Goal: Information Seeking & Learning: Learn about a topic

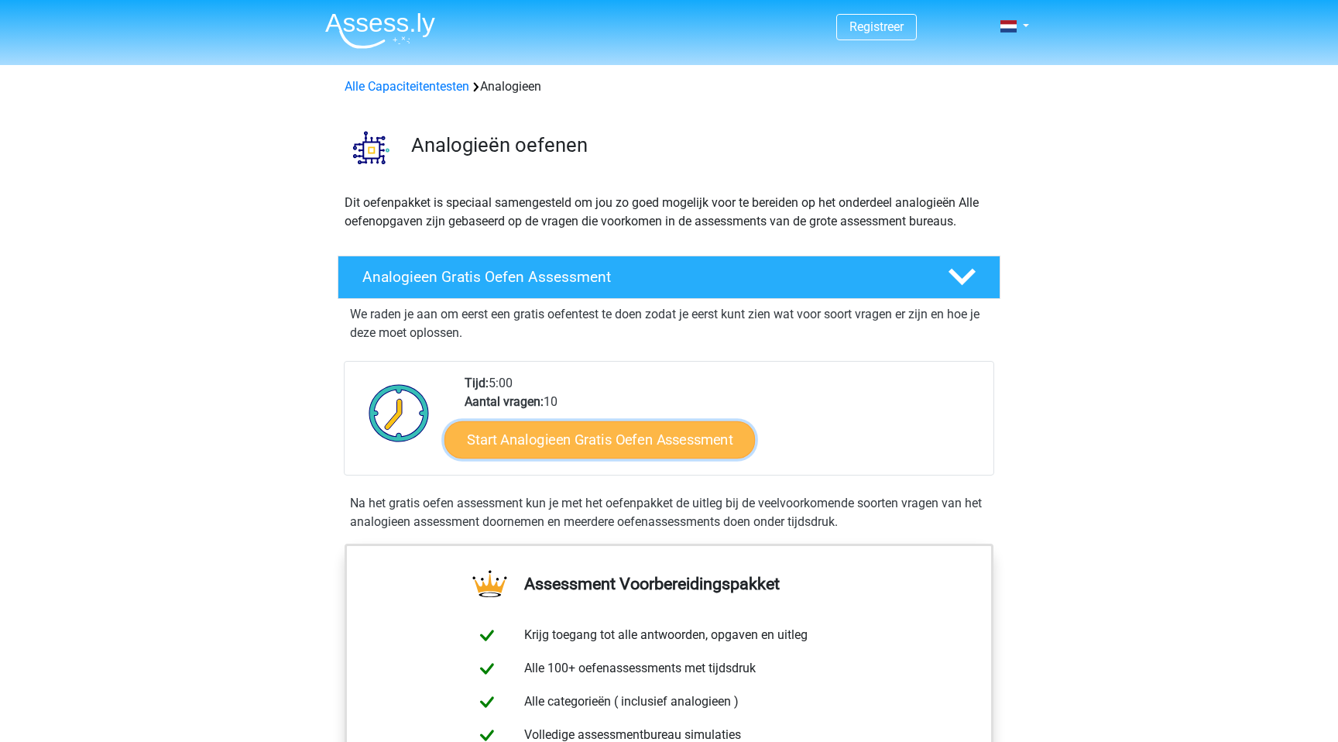
click at [526, 430] on link "Start Analogieen Gratis Oefen Assessment" at bounding box center [599, 438] width 310 height 37
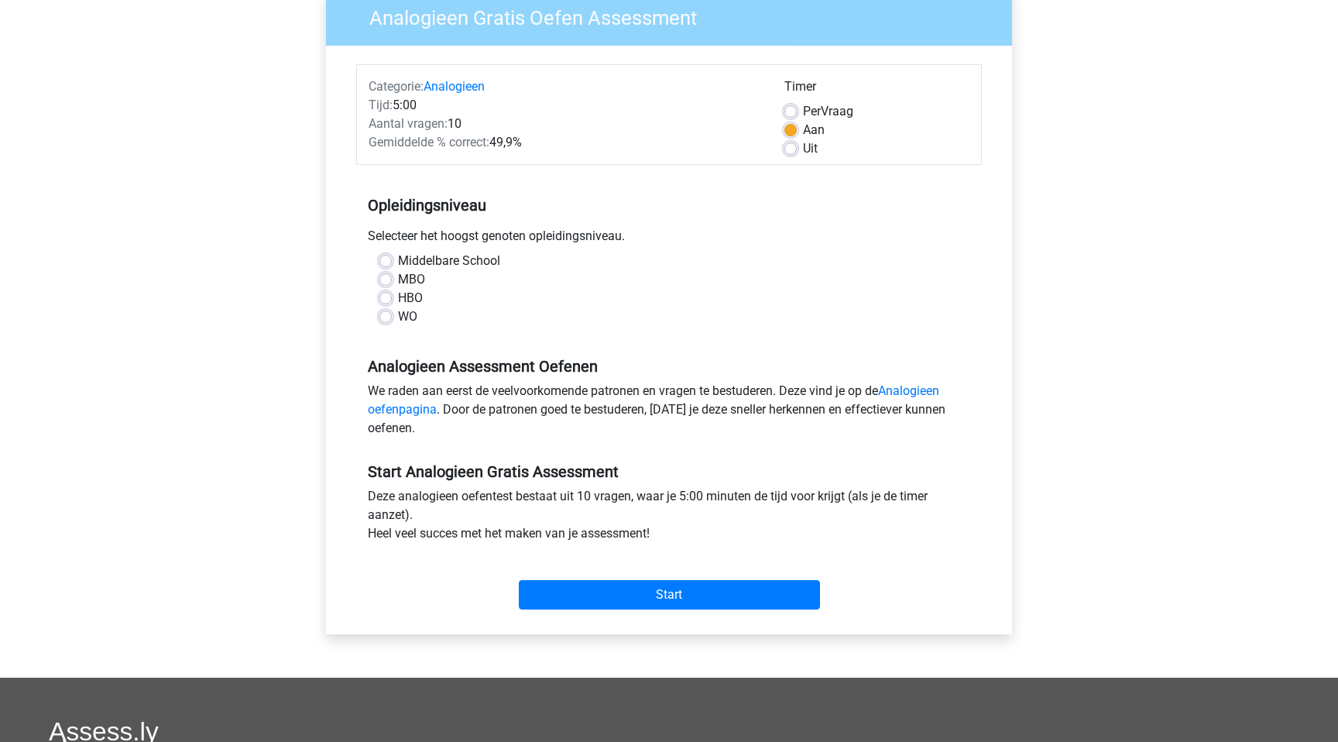
scroll to position [160, 0]
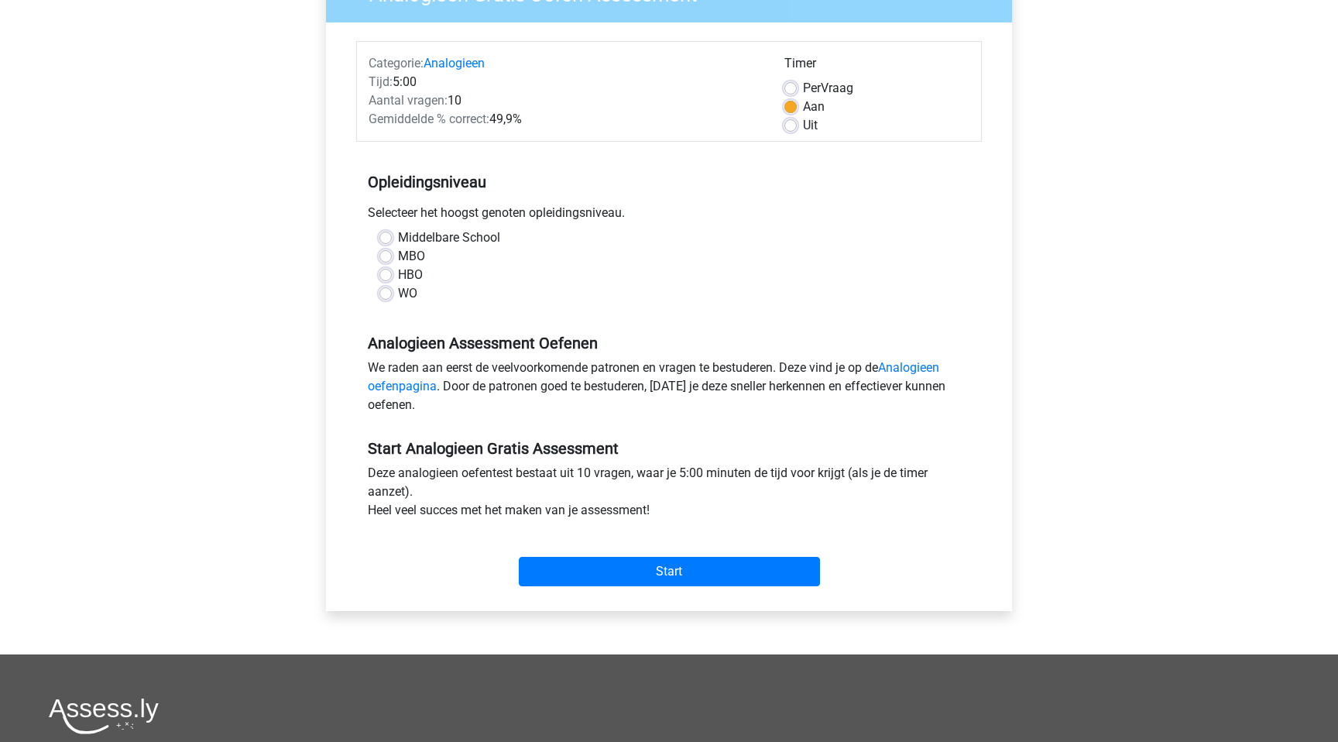
click at [433, 240] on label "Middelbare School" at bounding box center [449, 237] width 102 height 19
click at [392, 240] on input "Middelbare School" at bounding box center [385, 235] width 12 height 15
radio input "true"
click at [399, 257] on label "MBO" at bounding box center [411, 256] width 27 height 19
click at [392, 257] on input "MBO" at bounding box center [385, 254] width 12 height 15
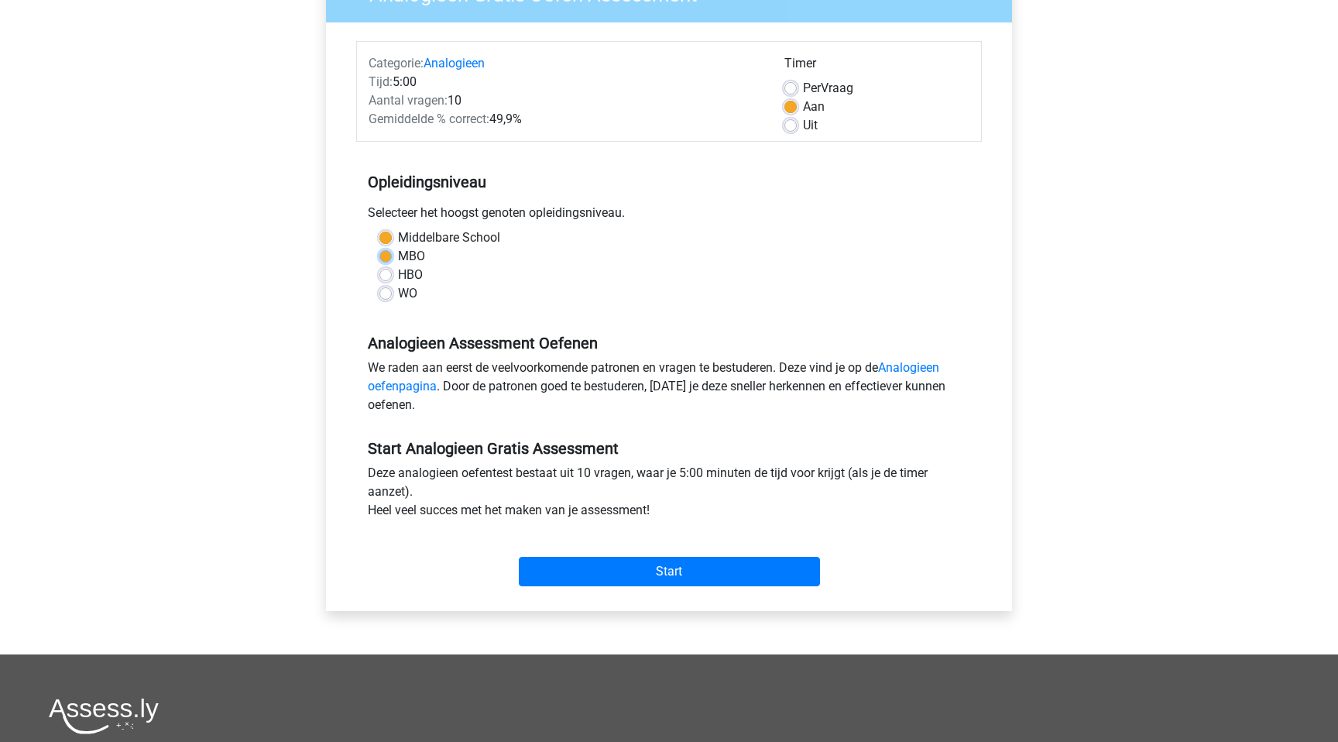
radio input "true"
click at [648, 550] on div "Start" at bounding box center [668, 559] width 625 height 54
click at [650, 565] on input "Start" at bounding box center [669, 571] width 301 height 29
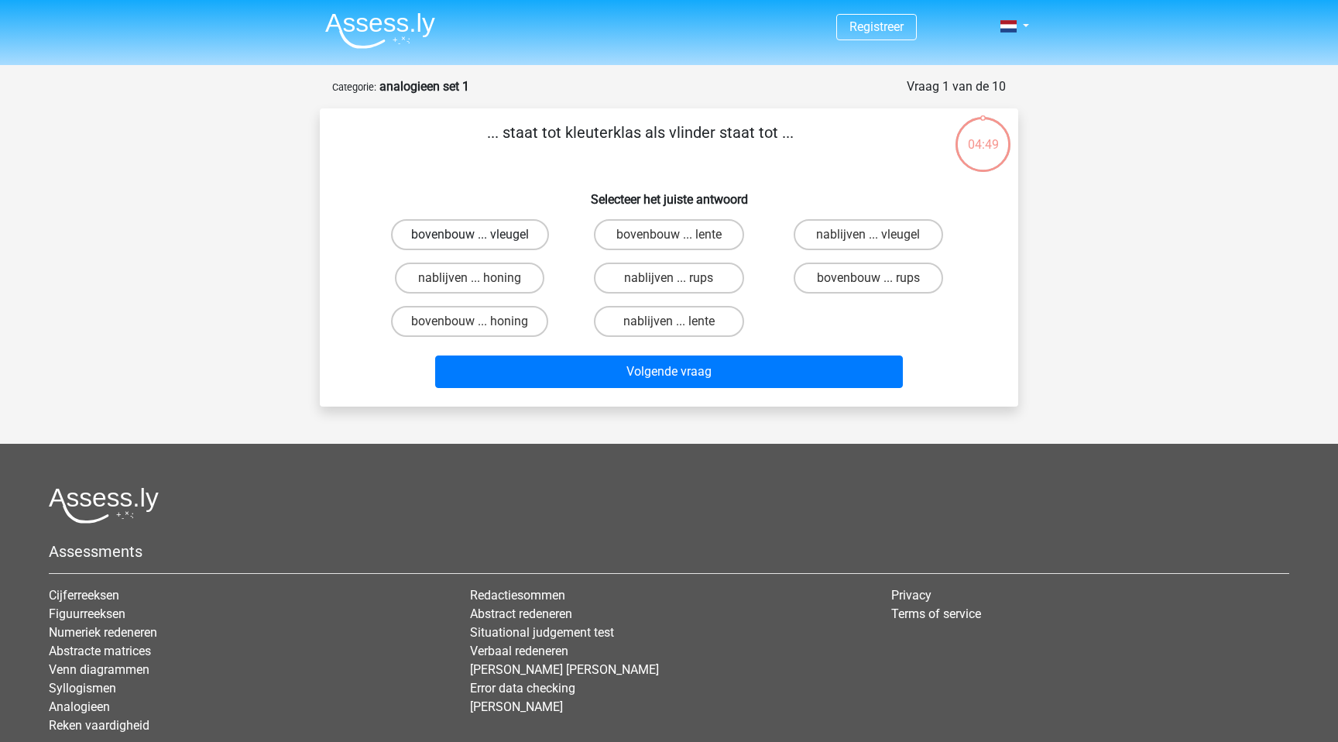
click at [486, 228] on label "bovenbouw ... vleugel" at bounding box center [470, 234] width 158 height 31
click at [480, 235] on input "bovenbouw ... vleugel" at bounding box center [475, 240] width 10 height 10
radio input "true"
click at [696, 235] on label "bovenbouw ... lente" at bounding box center [668, 234] width 149 height 31
click at [679, 235] on input "bovenbouw ... lente" at bounding box center [674, 240] width 10 height 10
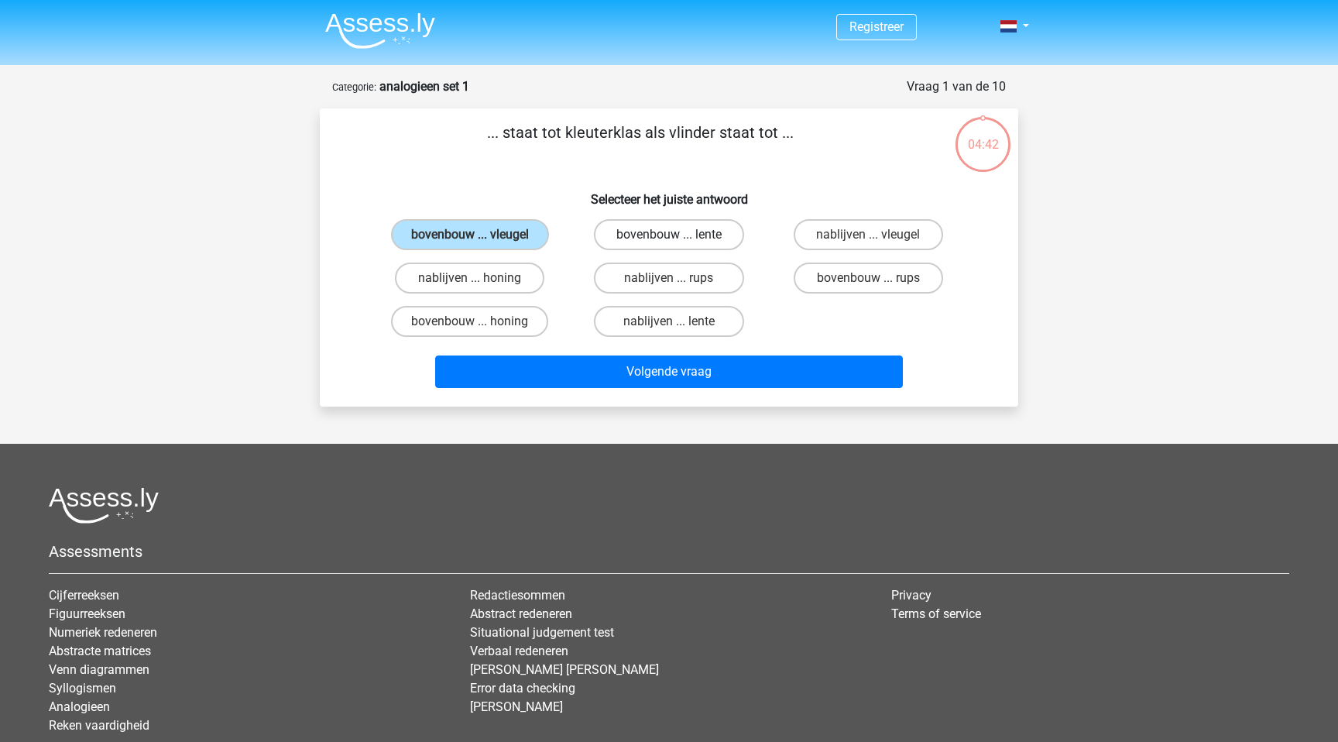
radio input "true"
click at [865, 268] on label "bovenbouw ... rups" at bounding box center [867, 277] width 149 height 31
click at [868, 278] on input "bovenbouw ... rups" at bounding box center [873, 283] width 10 height 10
radio input "true"
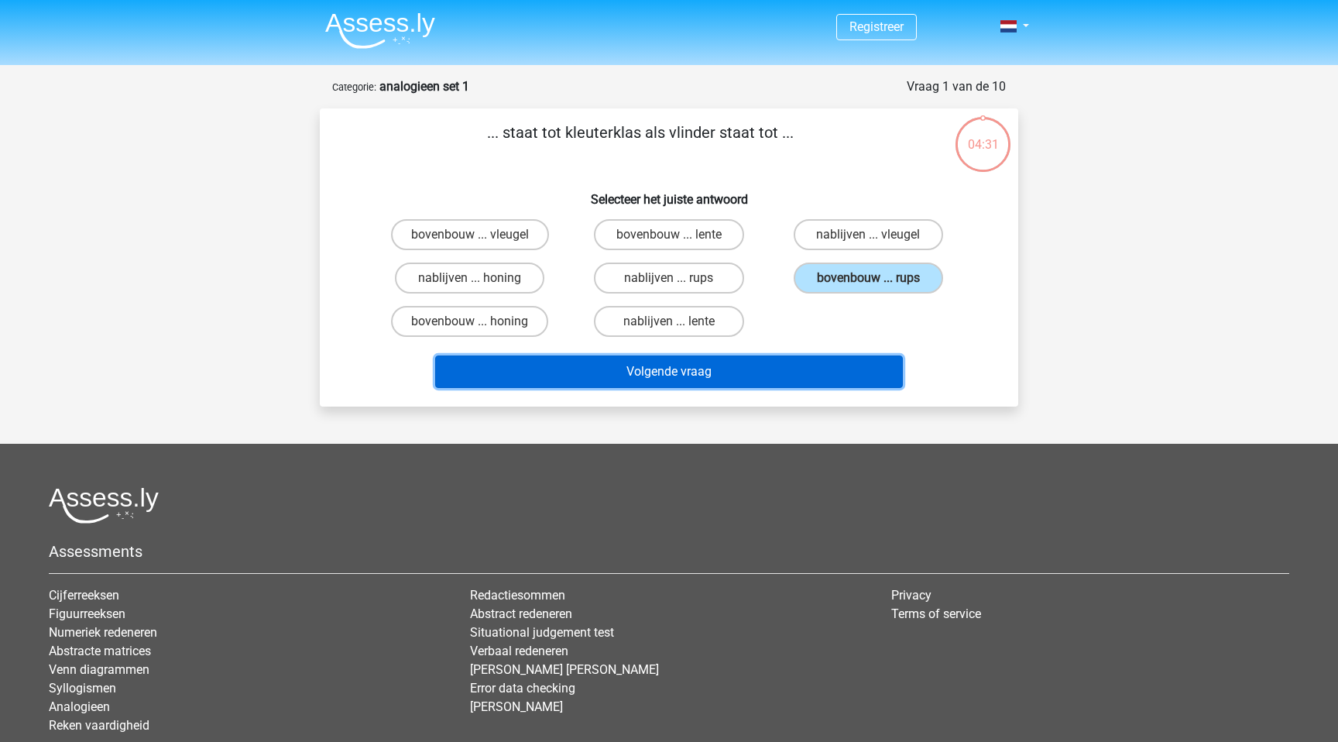
click at [804, 362] on button "Volgende vraag" at bounding box center [669, 371] width 468 height 33
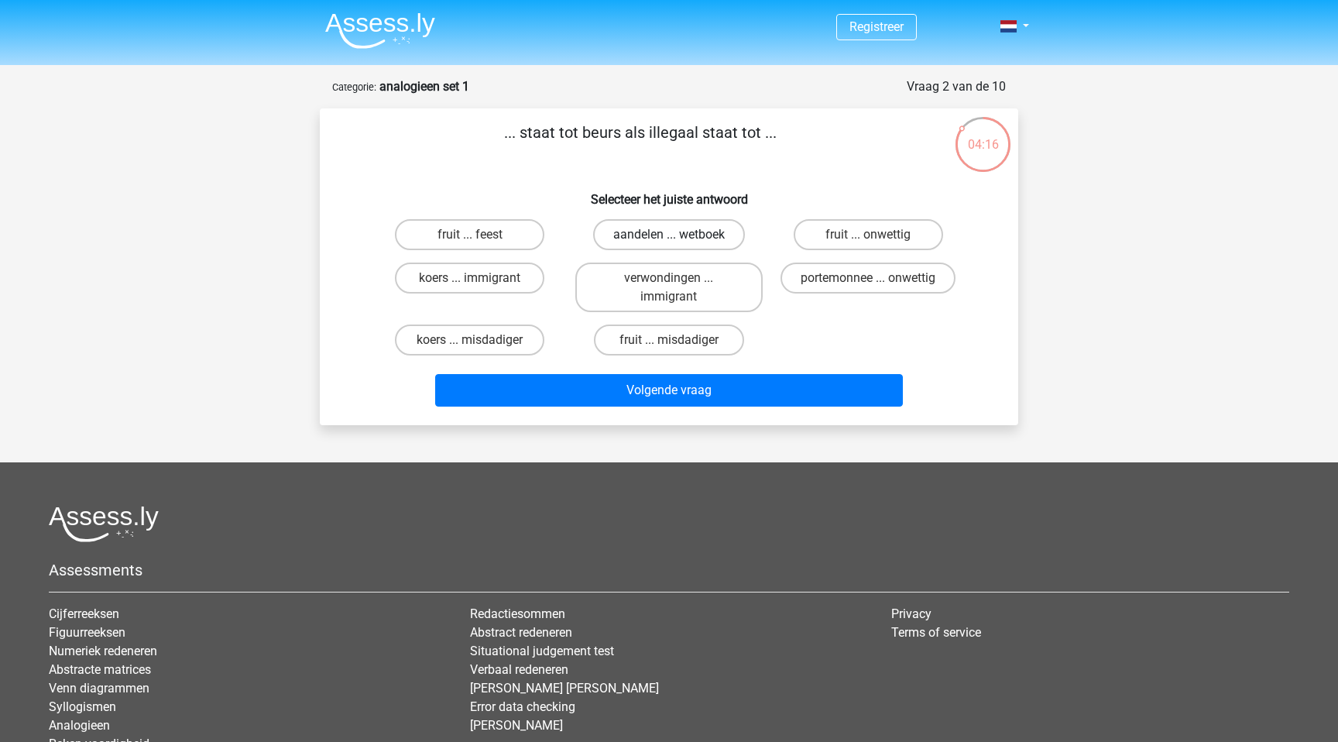
click at [707, 240] on label "aandelen ... wetboek" at bounding box center [669, 234] width 152 height 31
click at [679, 240] on input "aandelen ... wetboek" at bounding box center [674, 240] width 10 height 10
radio input "true"
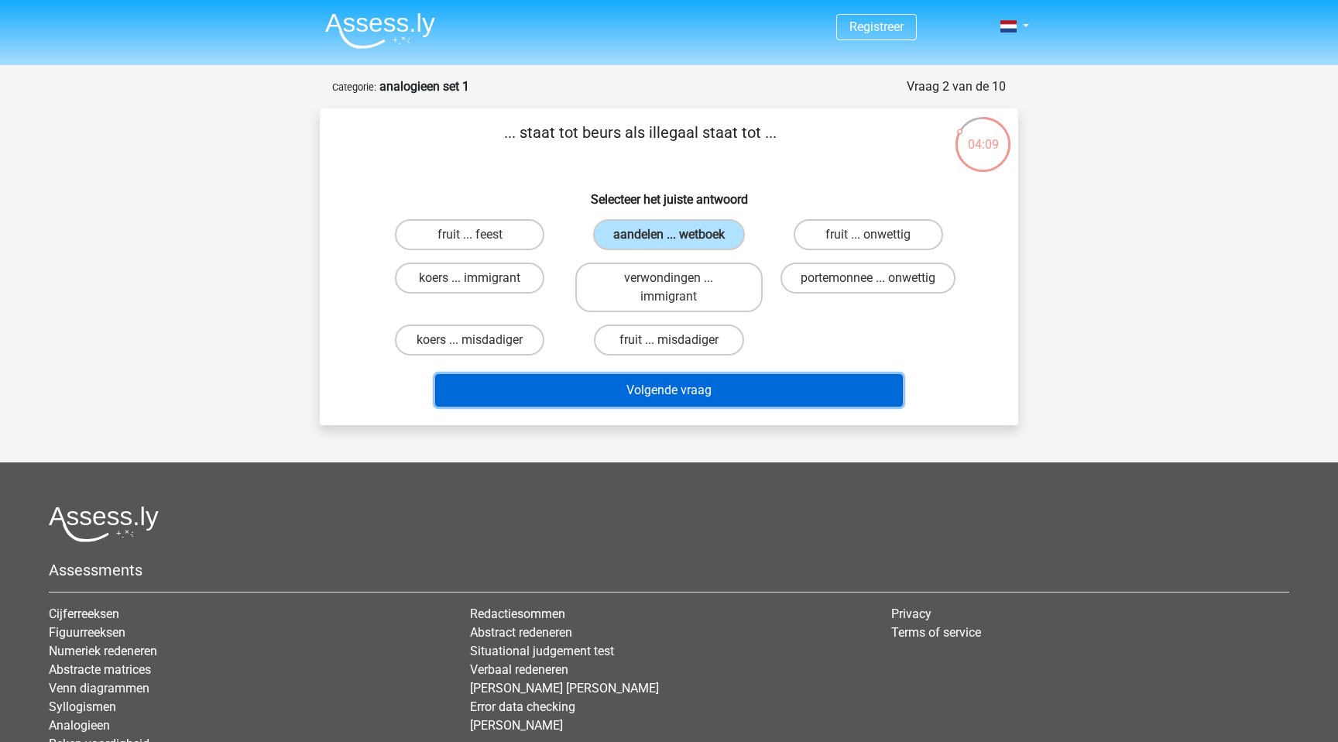
click at [653, 385] on button "Volgende vraag" at bounding box center [669, 390] width 468 height 33
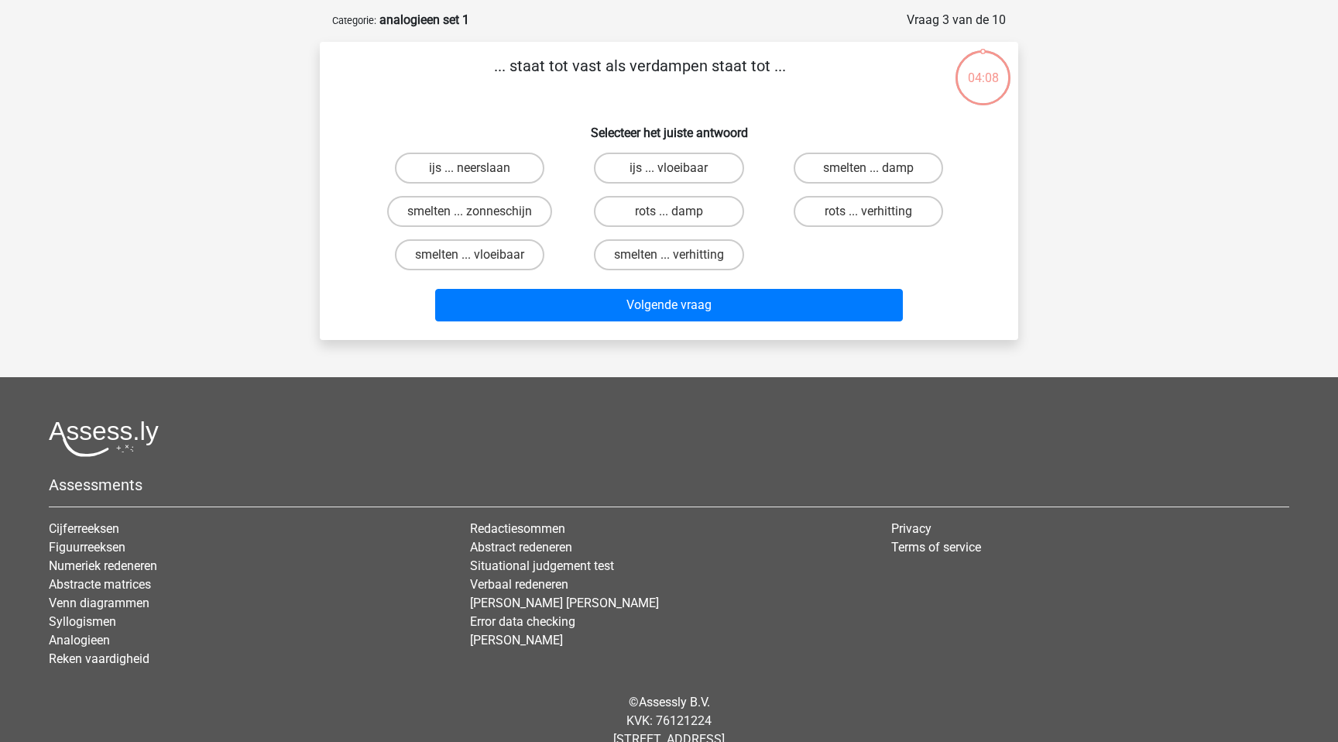
scroll to position [77, 0]
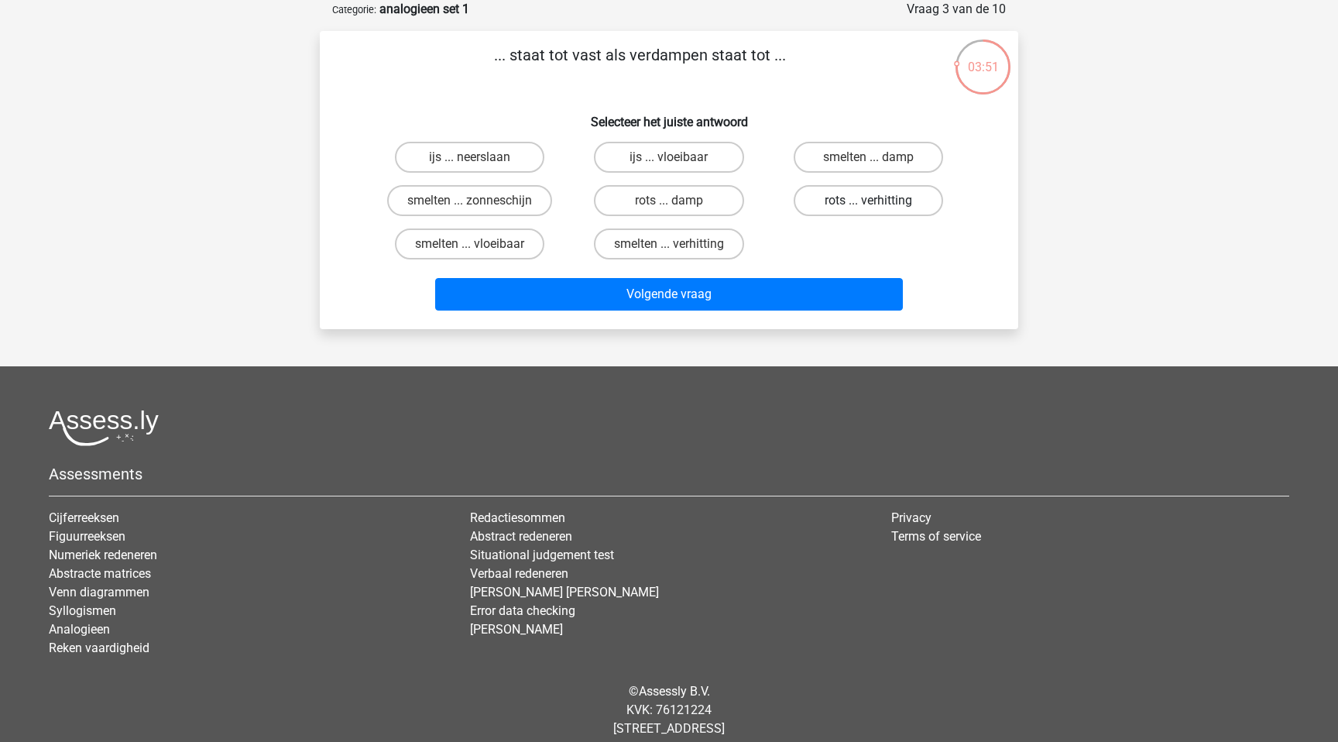
click at [885, 197] on label "rots ... verhitting" at bounding box center [867, 200] width 149 height 31
click at [878, 200] on input "rots ... verhitting" at bounding box center [873, 205] width 10 height 10
radio input "true"
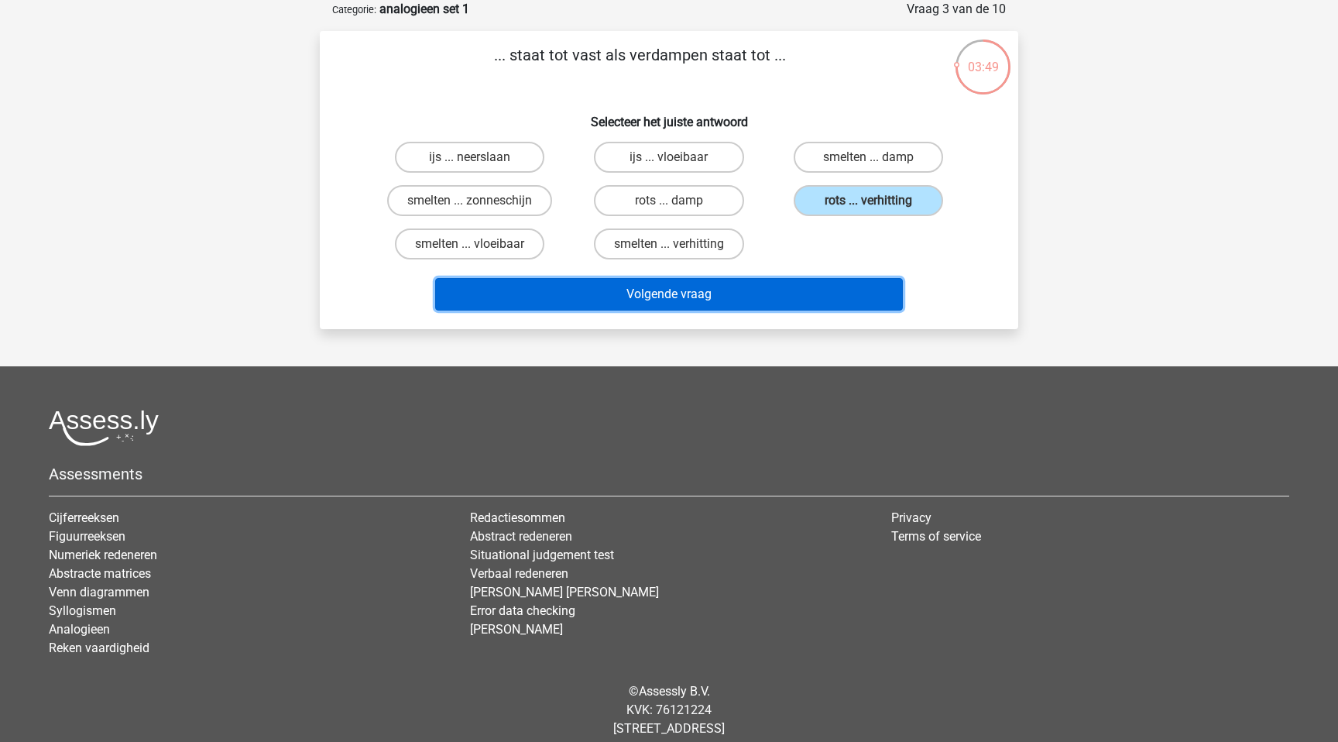
click at [823, 286] on button "Volgende vraag" at bounding box center [669, 294] width 468 height 33
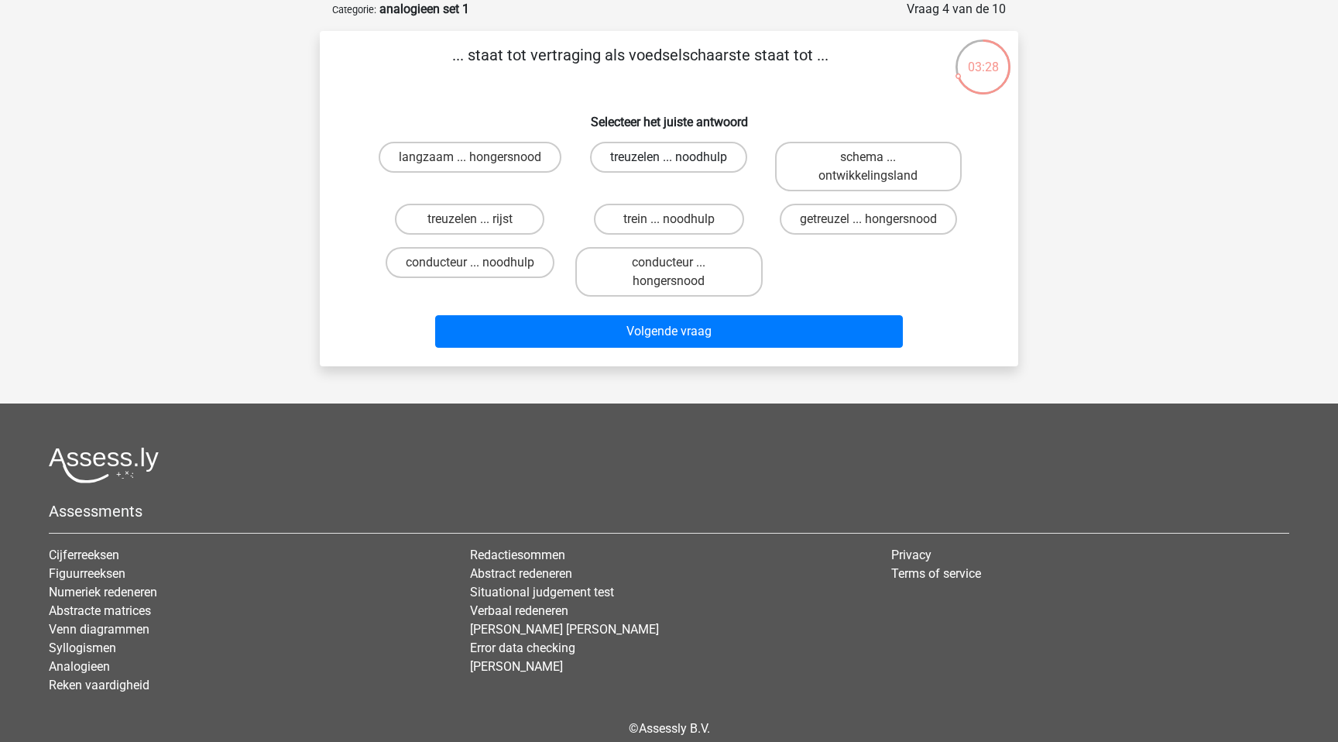
click at [729, 170] on label "treuzelen ... noodhulp" at bounding box center [668, 157] width 157 height 31
click at [679, 167] on input "treuzelen ... noodhulp" at bounding box center [674, 162] width 10 height 10
radio input "true"
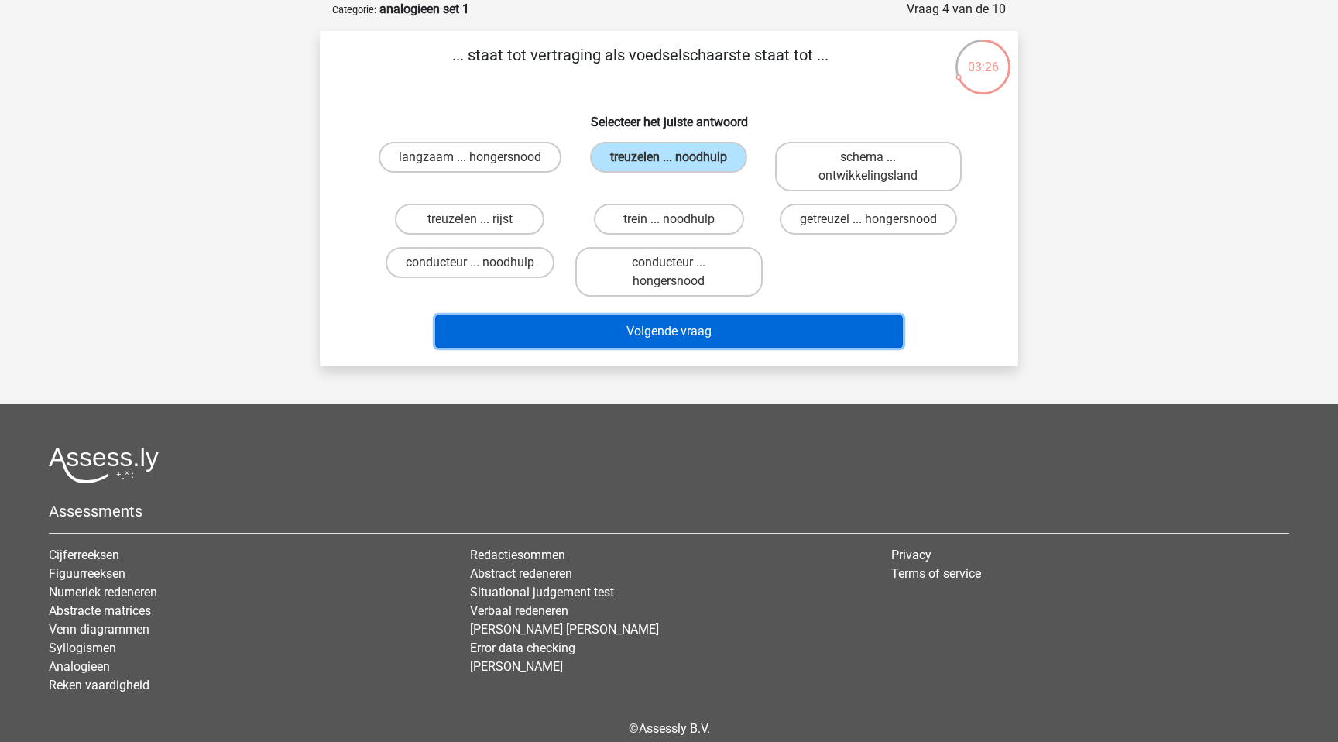
click at [774, 330] on button "Volgende vraag" at bounding box center [669, 331] width 468 height 33
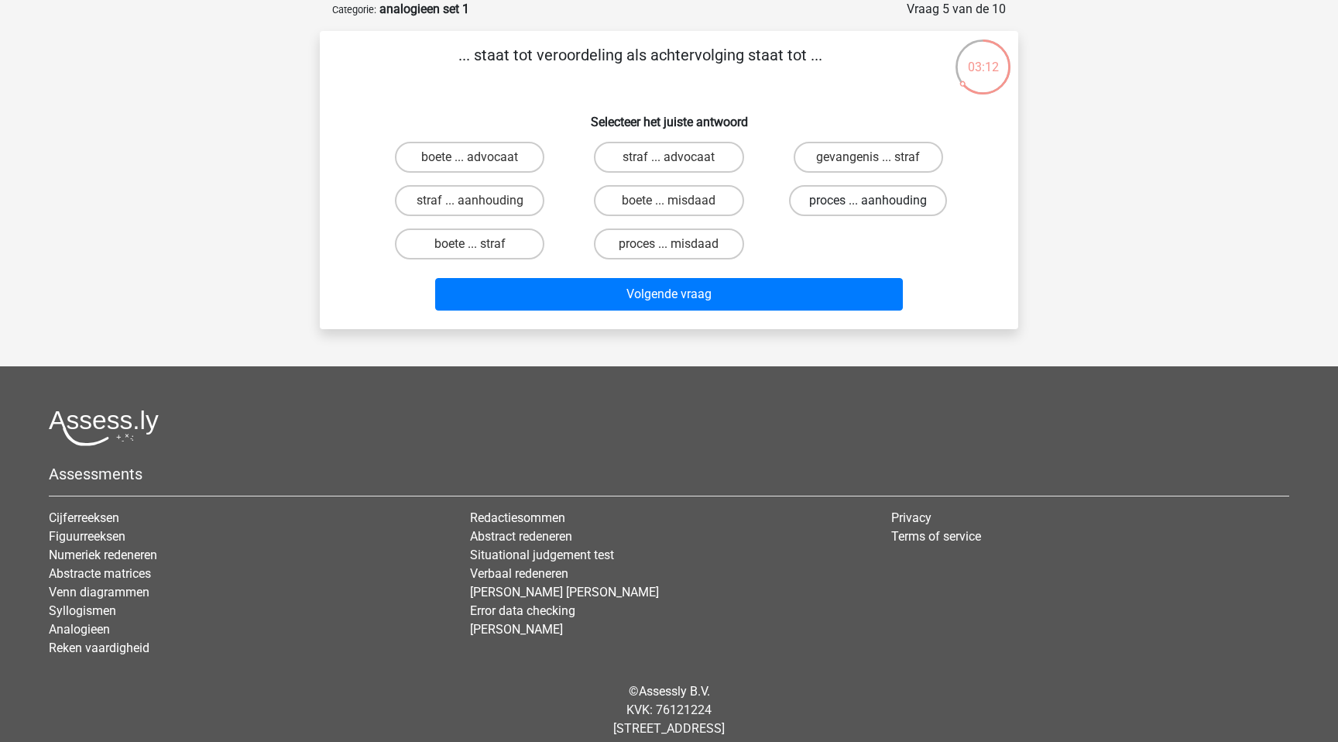
click at [865, 194] on label "proces ... aanhouding" at bounding box center [868, 200] width 158 height 31
click at [868, 200] on input "proces ... aanhouding" at bounding box center [873, 205] width 10 height 10
radio input "true"
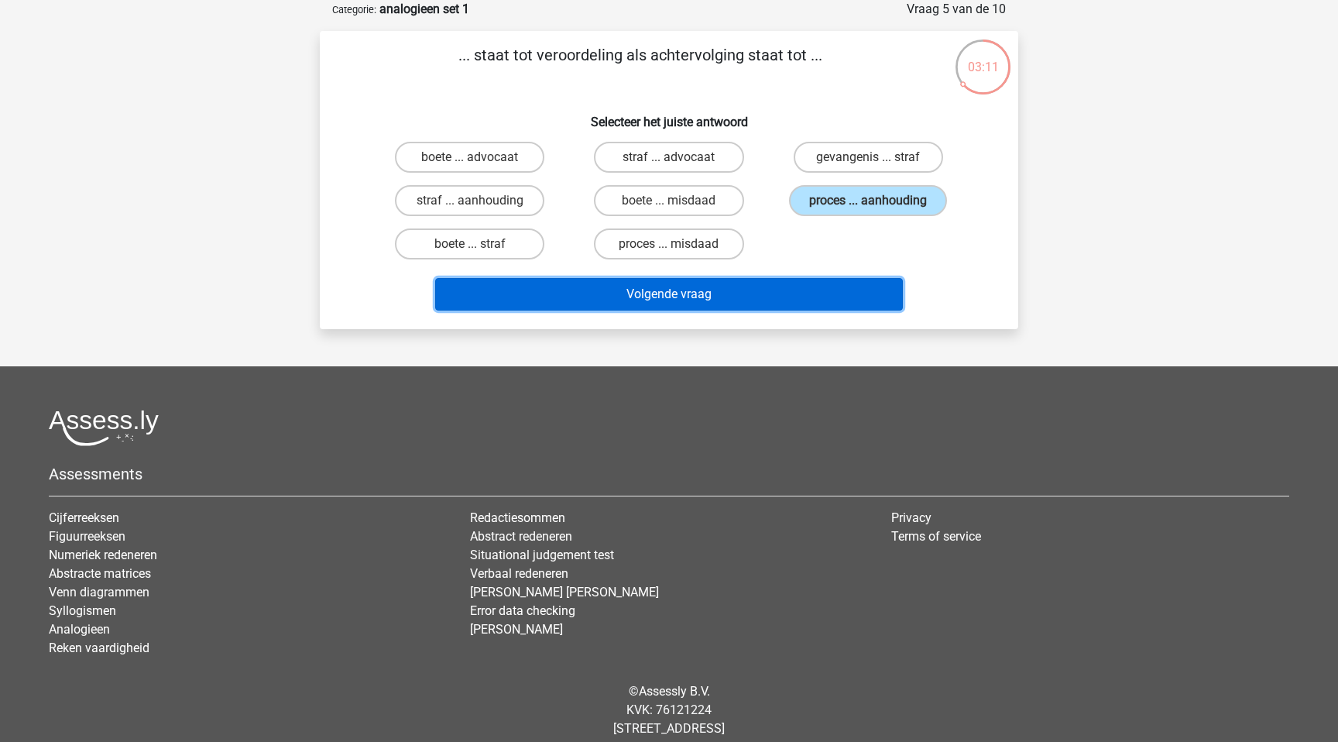
click at [825, 290] on button "Volgende vraag" at bounding box center [669, 294] width 468 height 33
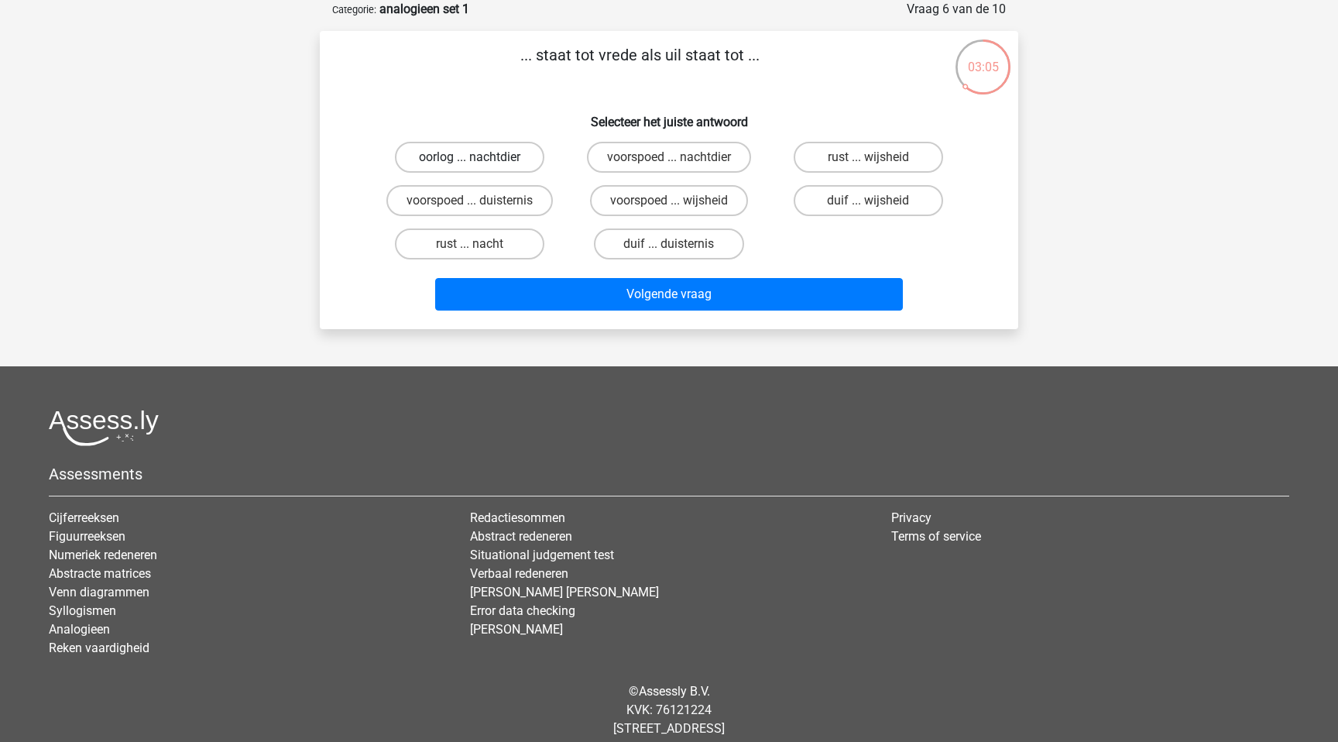
click at [514, 164] on label "oorlog ... nachtdier" at bounding box center [469, 157] width 149 height 31
click at [480, 164] on input "oorlog ... nachtdier" at bounding box center [475, 162] width 10 height 10
radio input "true"
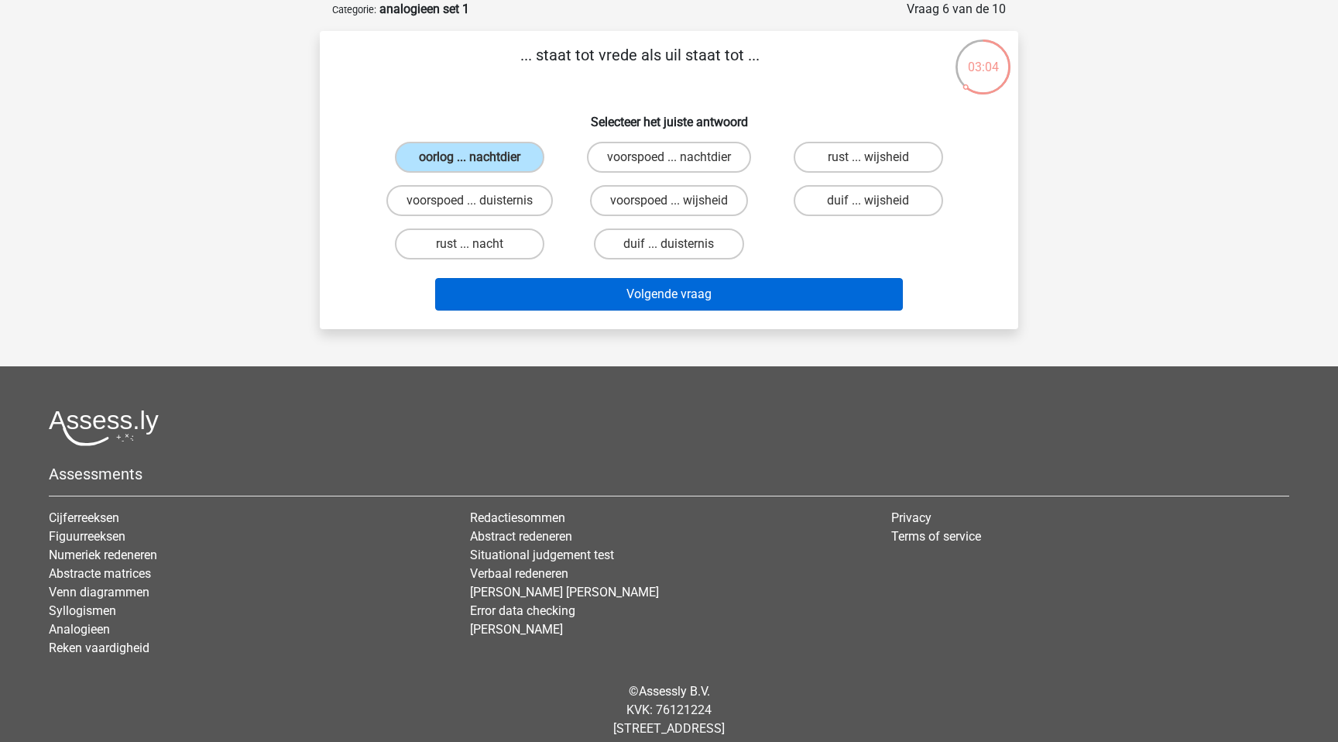
click at [570, 279] on button "Volgende vraag" at bounding box center [669, 294] width 468 height 33
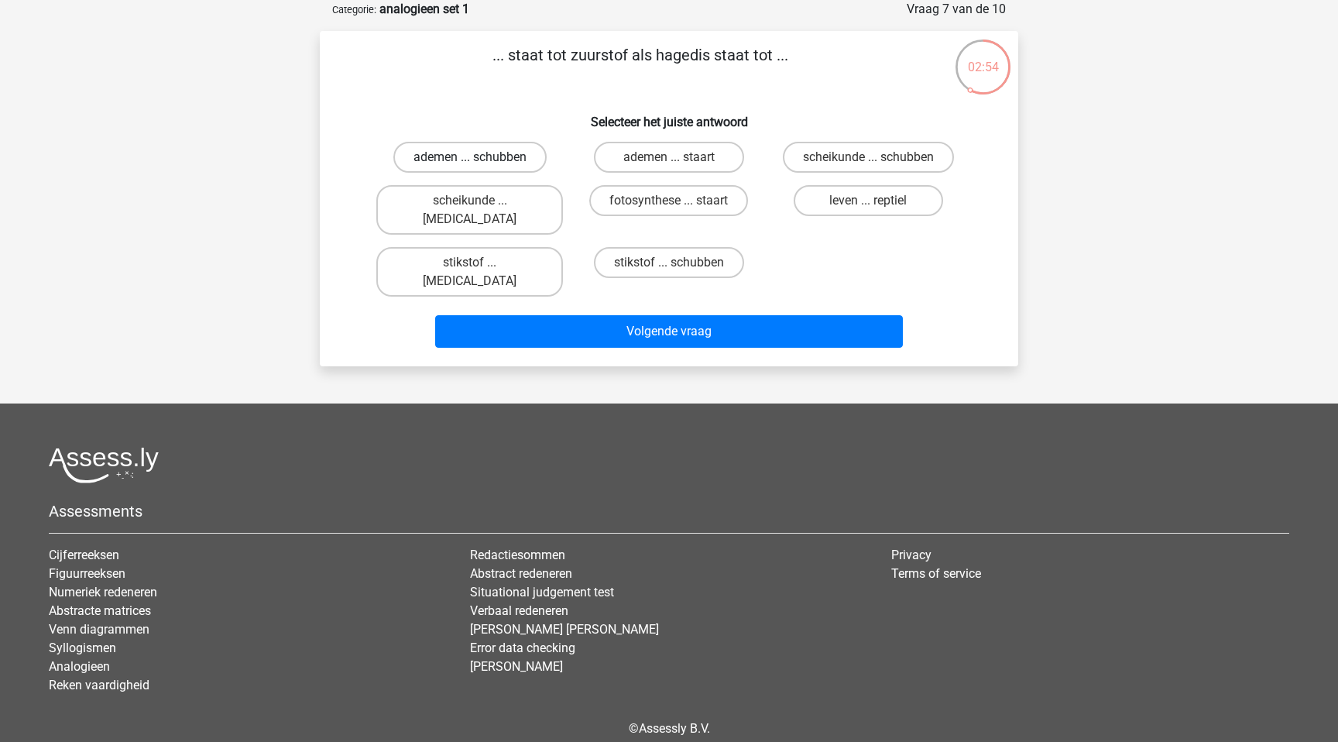
click at [505, 154] on label "ademen ... schubben" at bounding box center [469, 157] width 153 height 31
click at [480, 157] on input "ademen ... schubben" at bounding box center [475, 162] width 10 height 10
radio input "true"
click at [707, 160] on label "ademen ... staart" at bounding box center [668, 157] width 149 height 31
click at [679, 160] on input "ademen ... staart" at bounding box center [674, 162] width 10 height 10
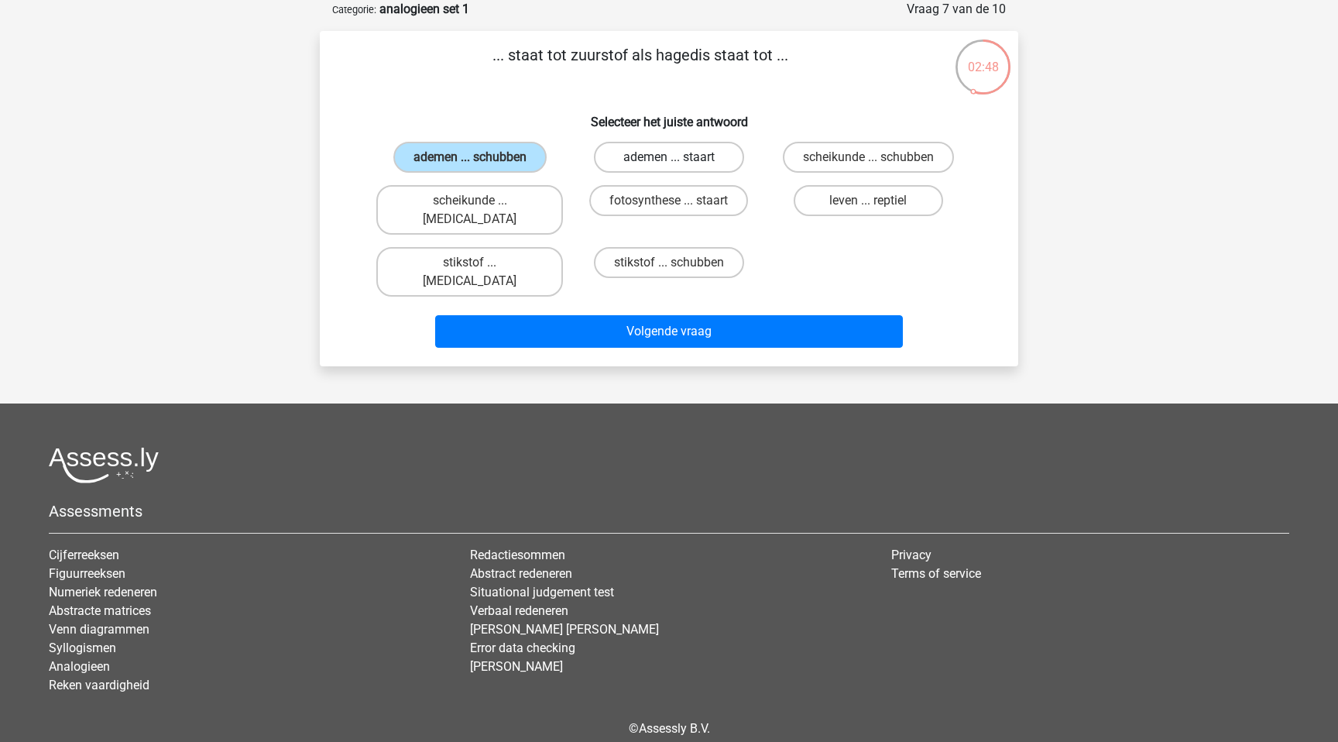
radio input "true"
click at [513, 204] on label "scheikunde ... krokodil" at bounding box center [469, 210] width 187 height 50
click at [480, 204] on input "scheikunde ... krokodil" at bounding box center [475, 205] width 10 height 10
radio input "true"
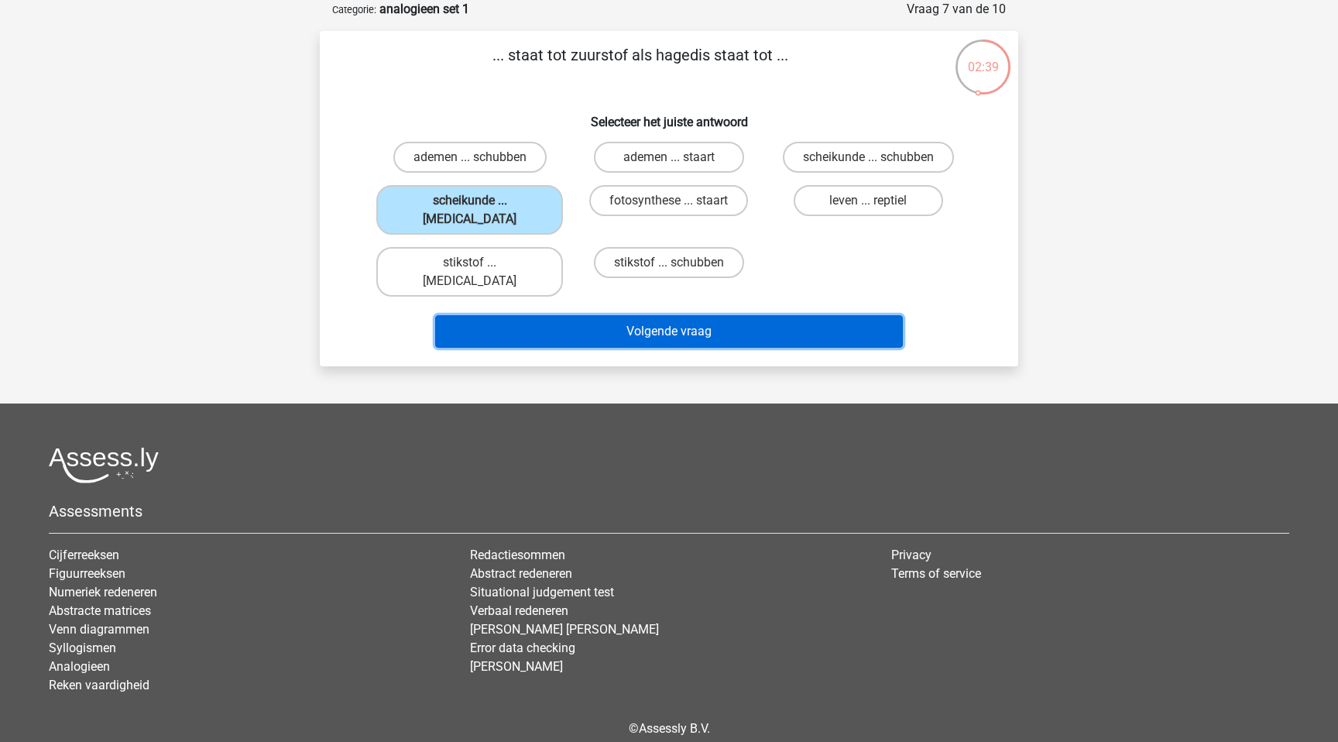
click at [581, 315] on button "Volgende vraag" at bounding box center [669, 331] width 468 height 33
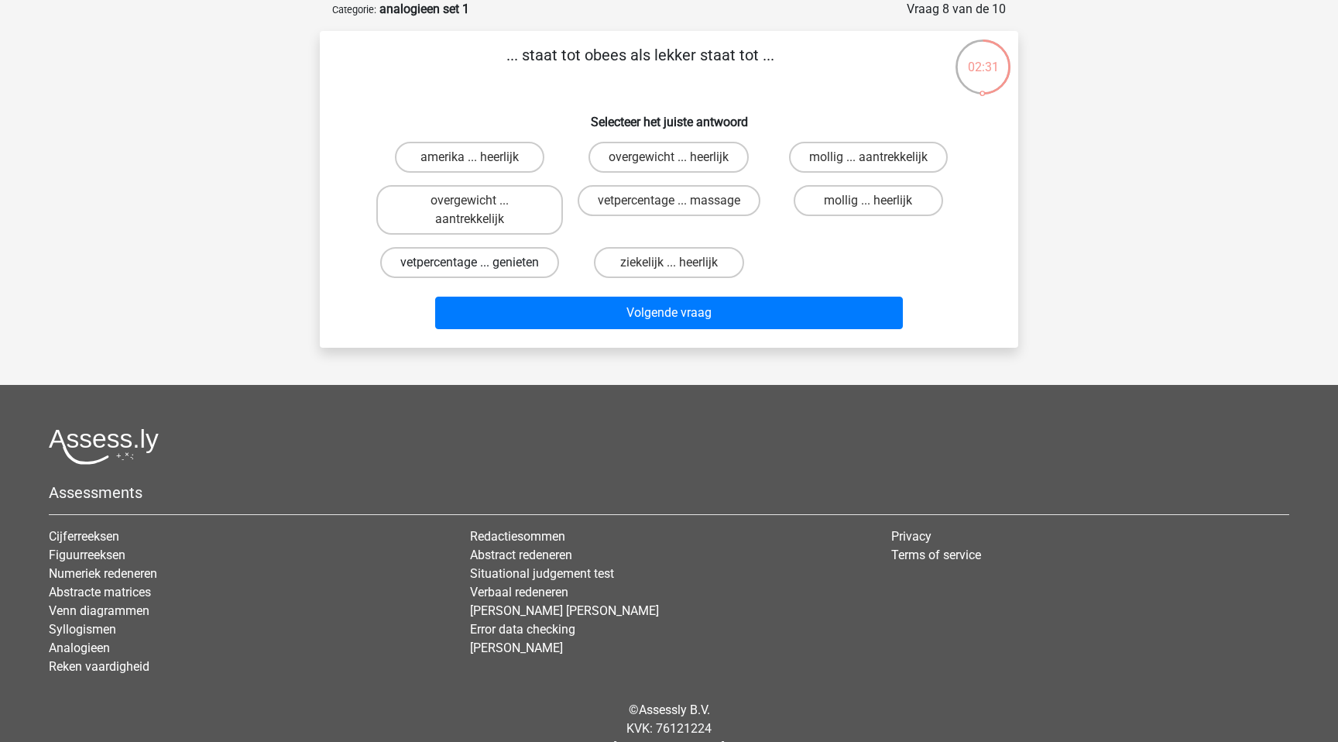
click at [540, 268] on label "vetpercentage ... genieten" at bounding box center [469, 262] width 179 height 31
click at [480, 268] on input "vetpercentage ... genieten" at bounding box center [475, 267] width 10 height 10
radio input "true"
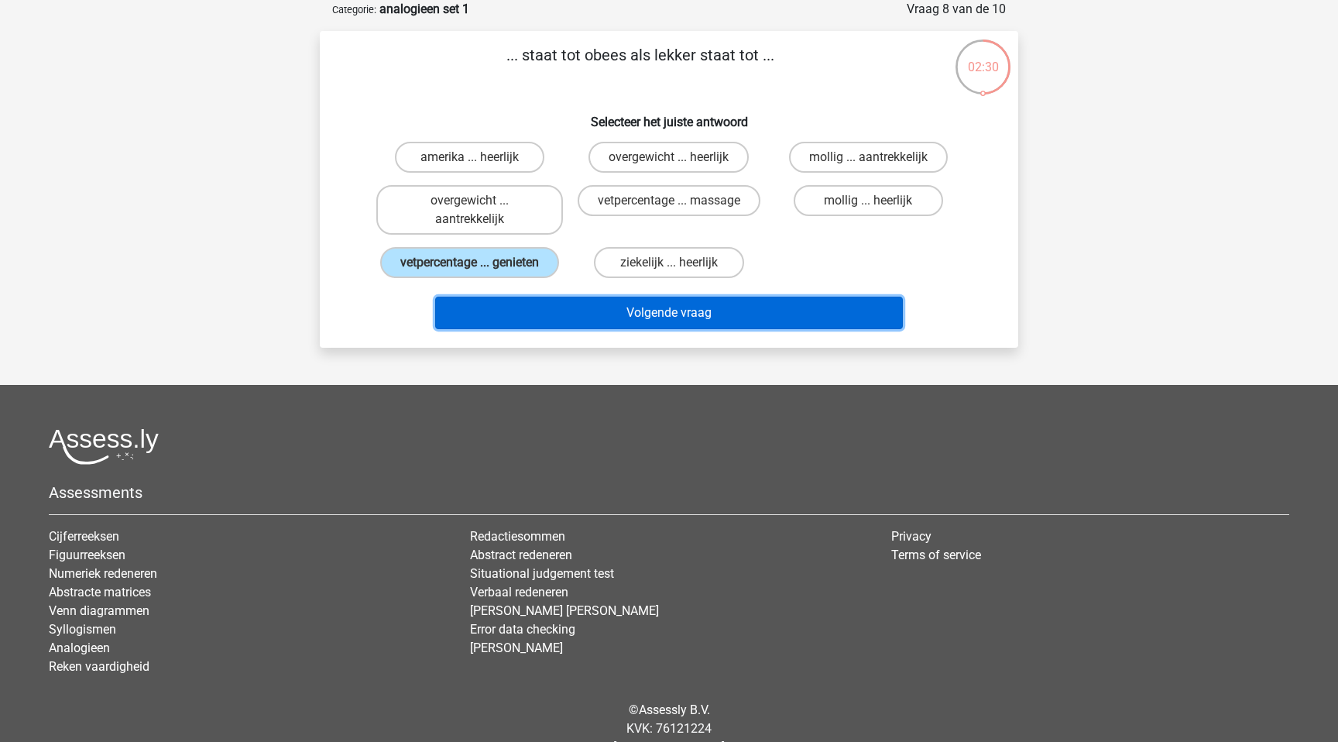
click at [620, 318] on button "Volgende vraag" at bounding box center [669, 312] width 468 height 33
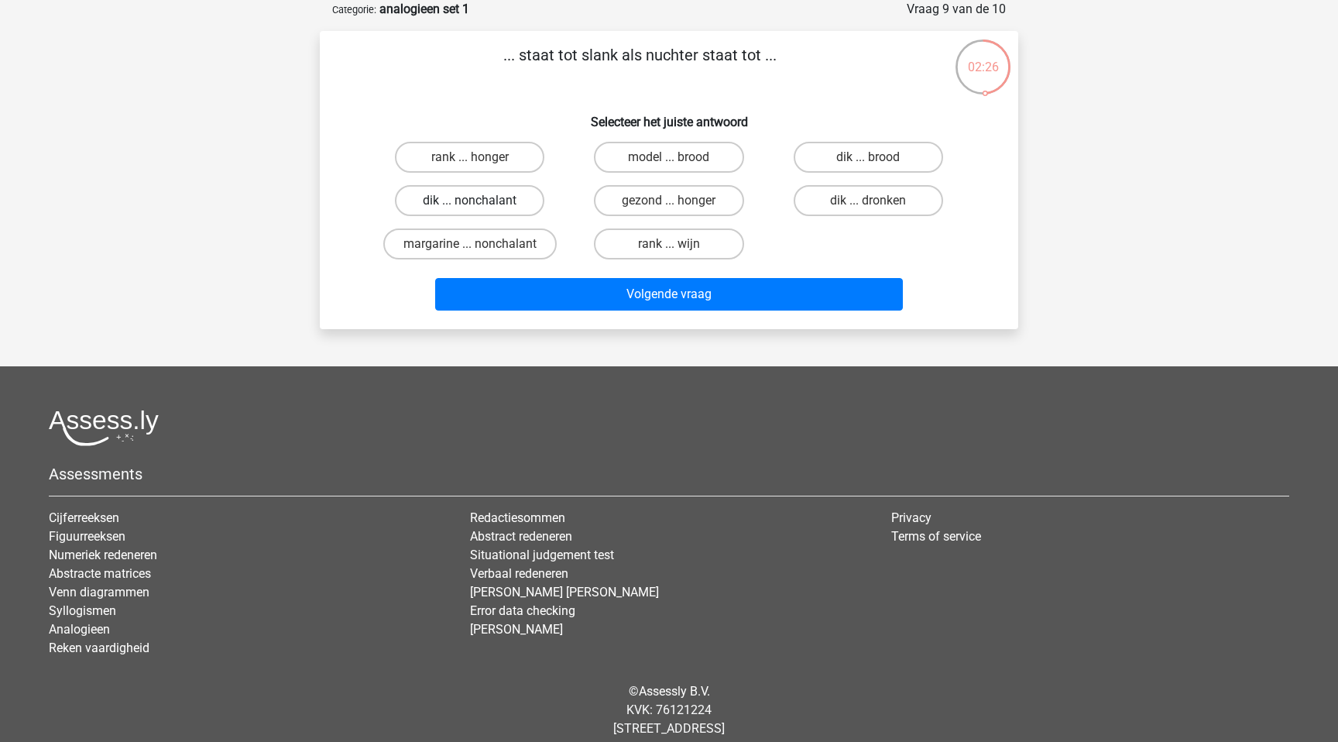
click at [476, 198] on label "dik ... nonchalant" at bounding box center [469, 200] width 149 height 31
click at [476, 200] on input "dik ... nonchalant" at bounding box center [475, 205] width 10 height 10
radio input "true"
click at [912, 200] on label "dik ... dronken" at bounding box center [867, 200] width 149 height 31
click at [878, 200] on input "dik ... dronken" at bounding box center [873, 205] width 10 height 10
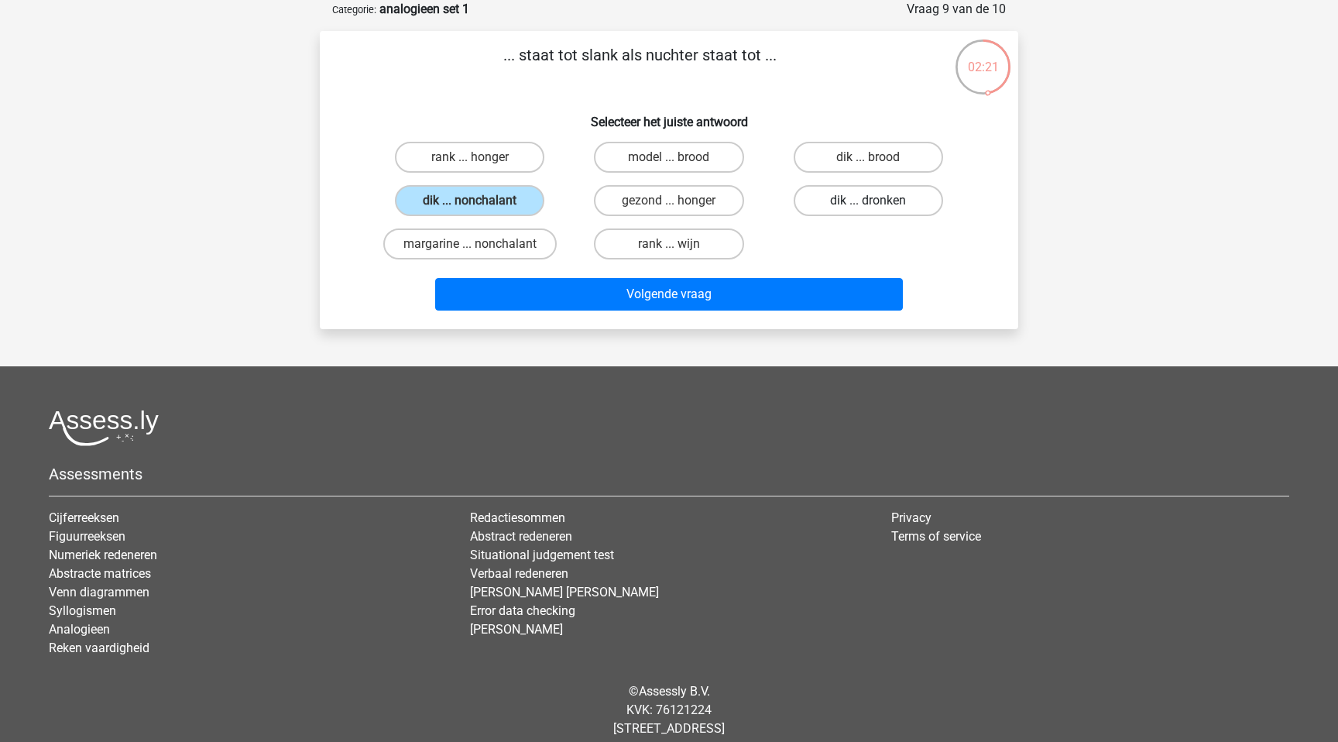
radio input "true"
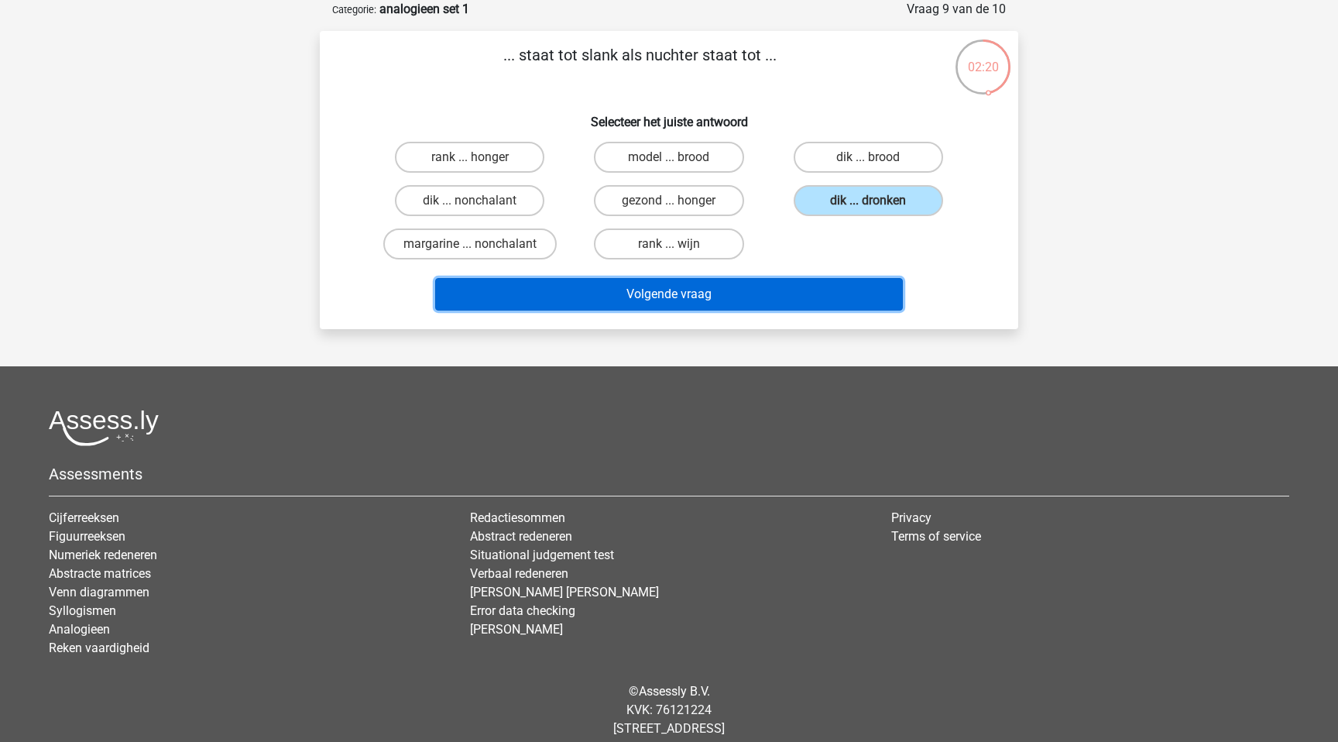
click at [823, 303] on button "Volgende vraag" at bounding box center [669, 294] width 468 height 33
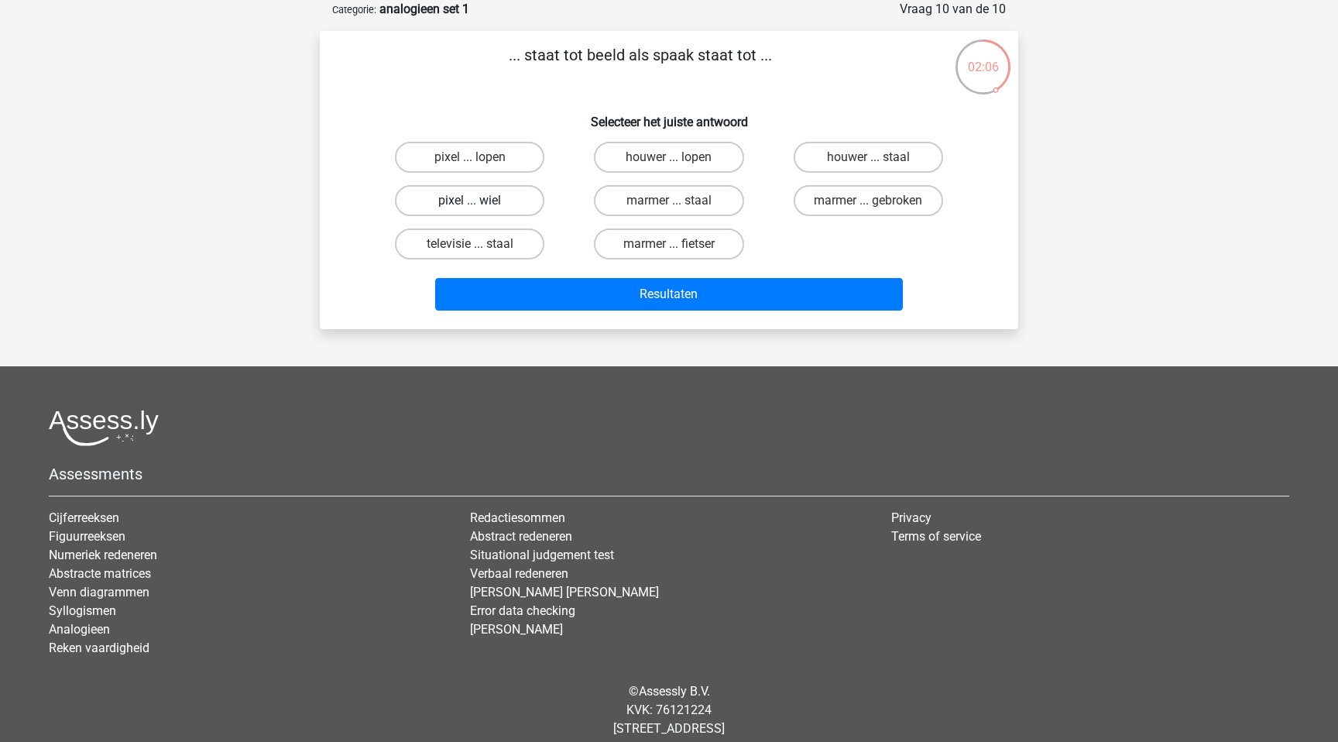
click at [514, 197] on label "pixel ... wiel" at bounding box center [469, 200] width 149 height 31
click at [480, 200] on input "pixel ... wiel" at bounding box center [475, 205] width 10 height 10
radio input "true"
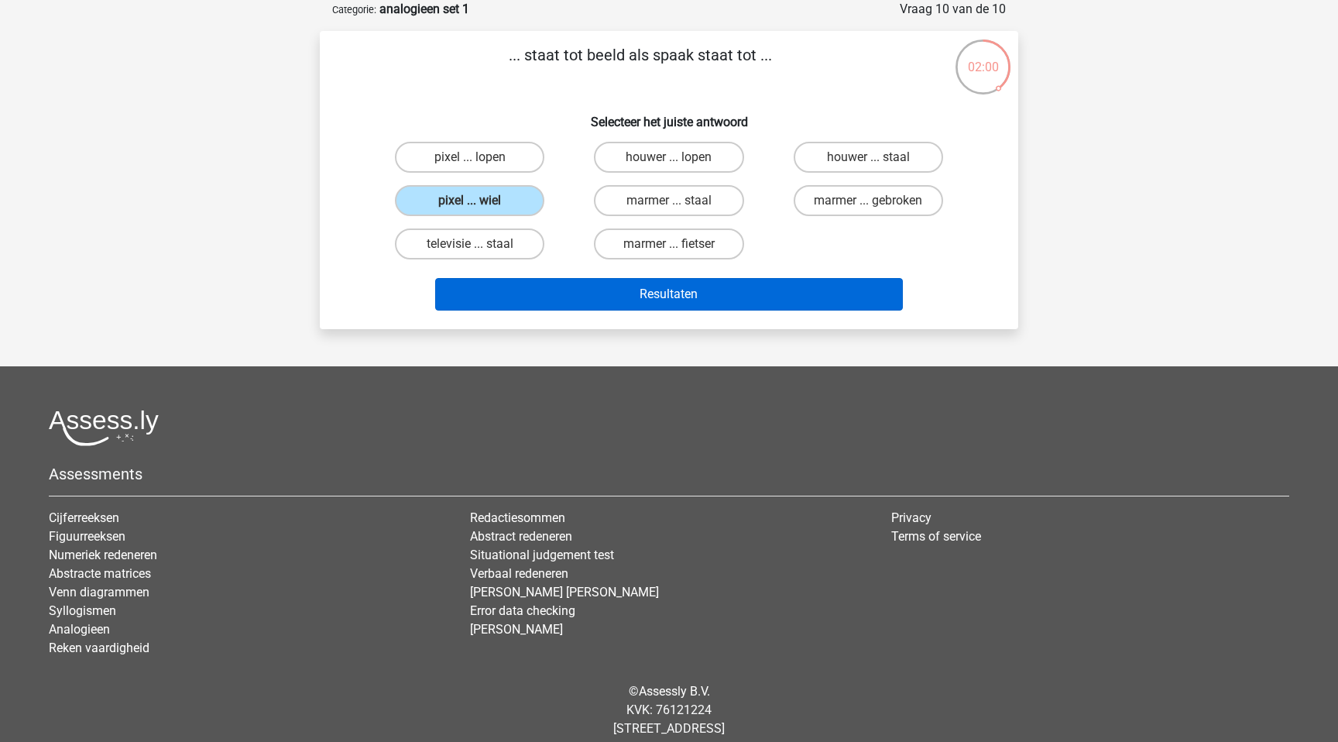
click at [728, 285] on button "Resultaten" at bounding box center [669, 294] width 468 height 33
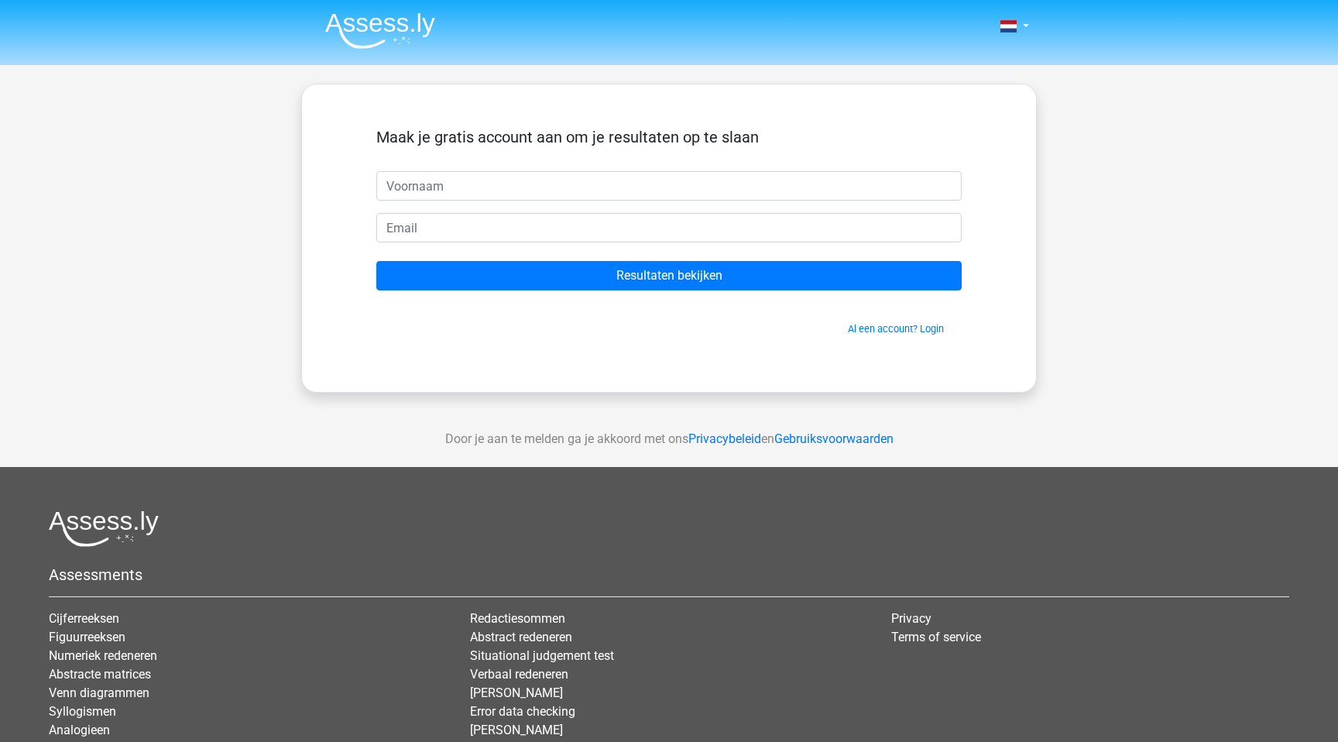
click at [767, 185] on input "text" at bounding box center [668, 185] width 585 height 29
type input "Saskia"
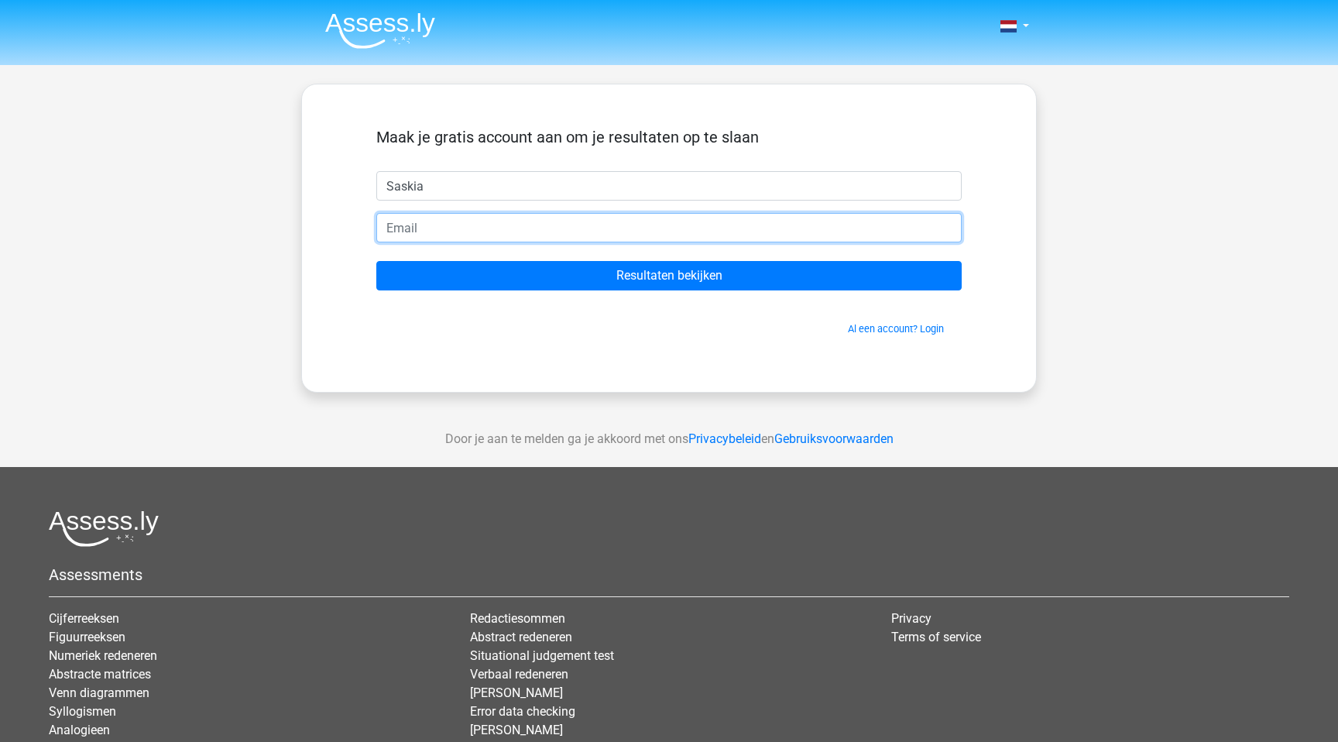
click at [536, 222] on input "email" at bounding box center [668, 227] width 585 height 29
type input "saskiaboer17999@outlook.com"
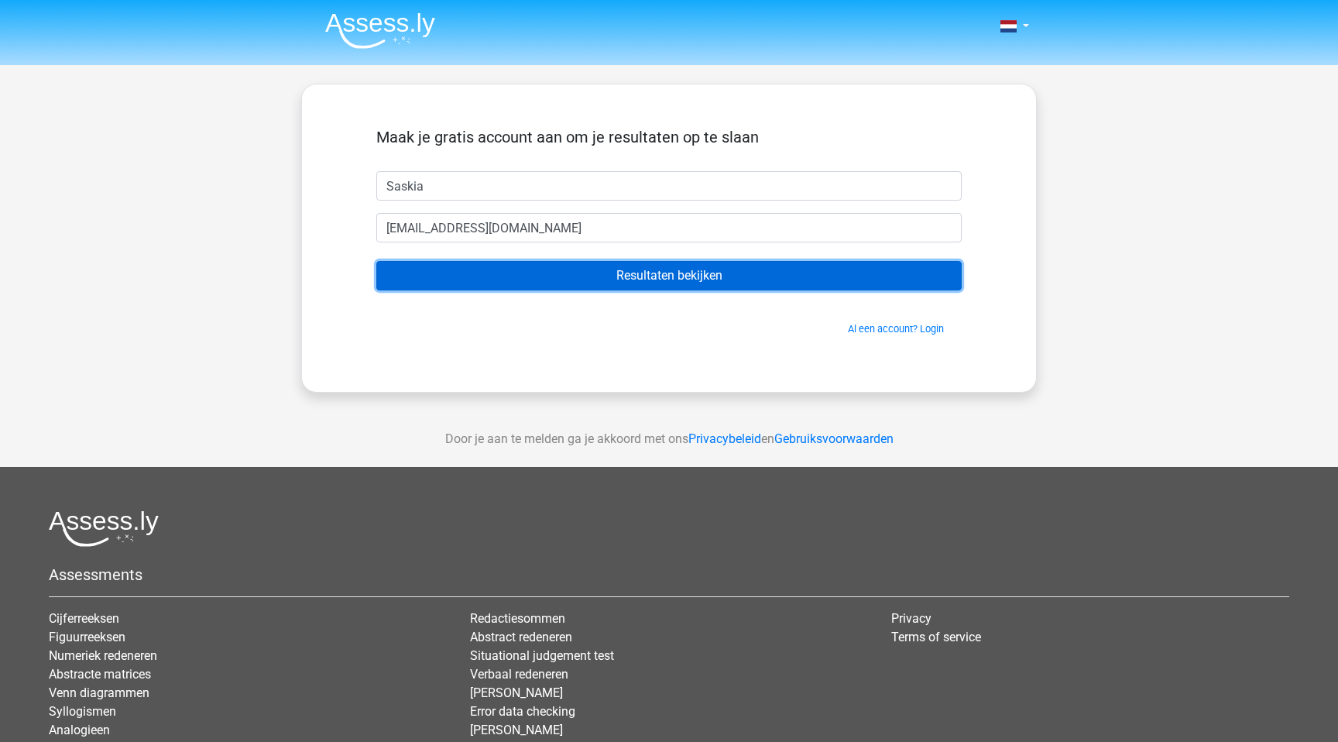
click at [598, 269] on input "Resultaten bekijken" at bounding box center [668, 275] width 585 height 29
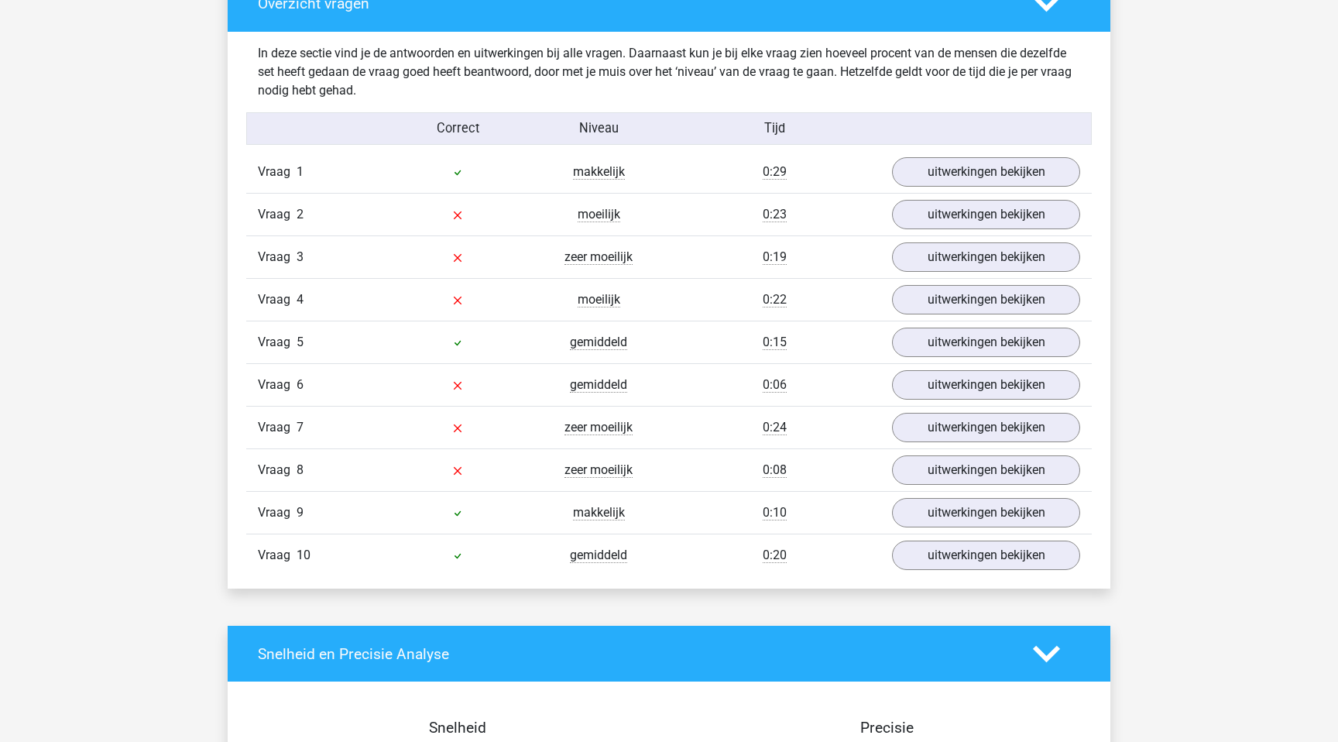
scroll to position [1205, 0]
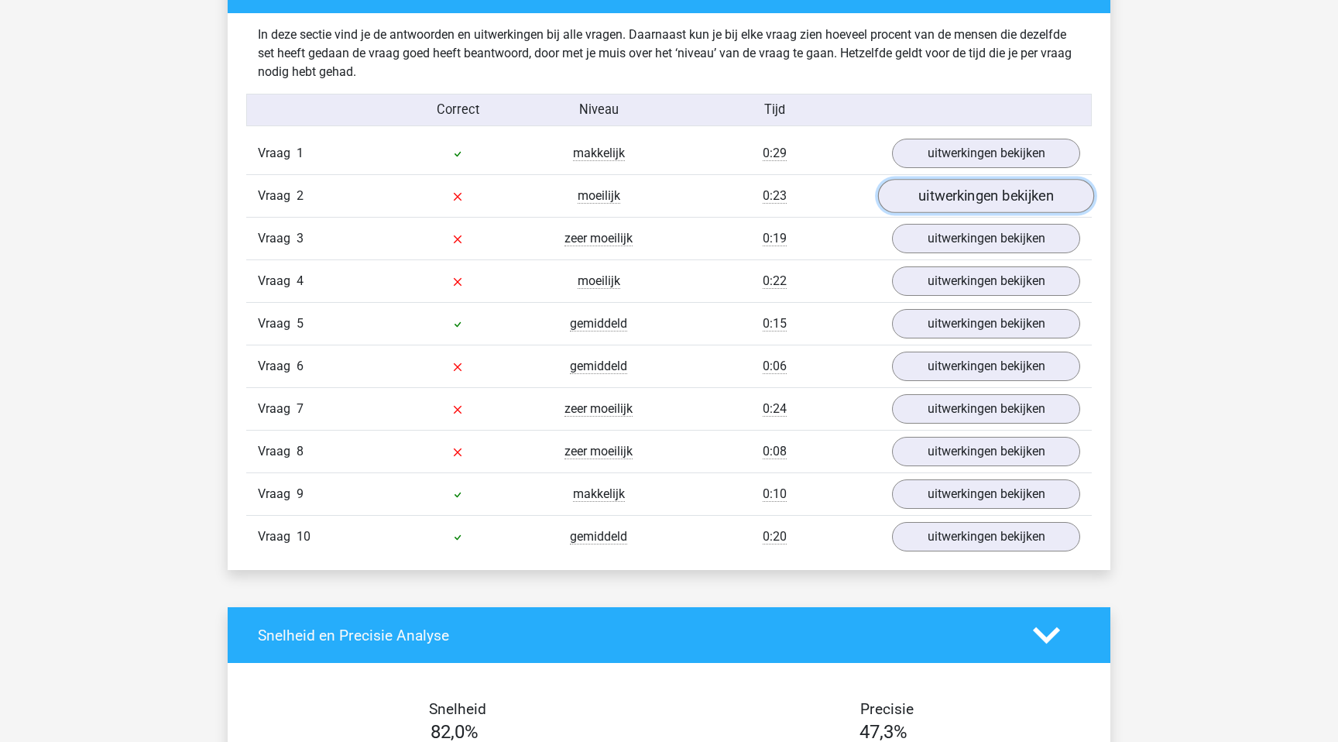
click at [984, 199] on link "uitwerkingen bekijken" at bounding box center [986, 196] width 216 height 34
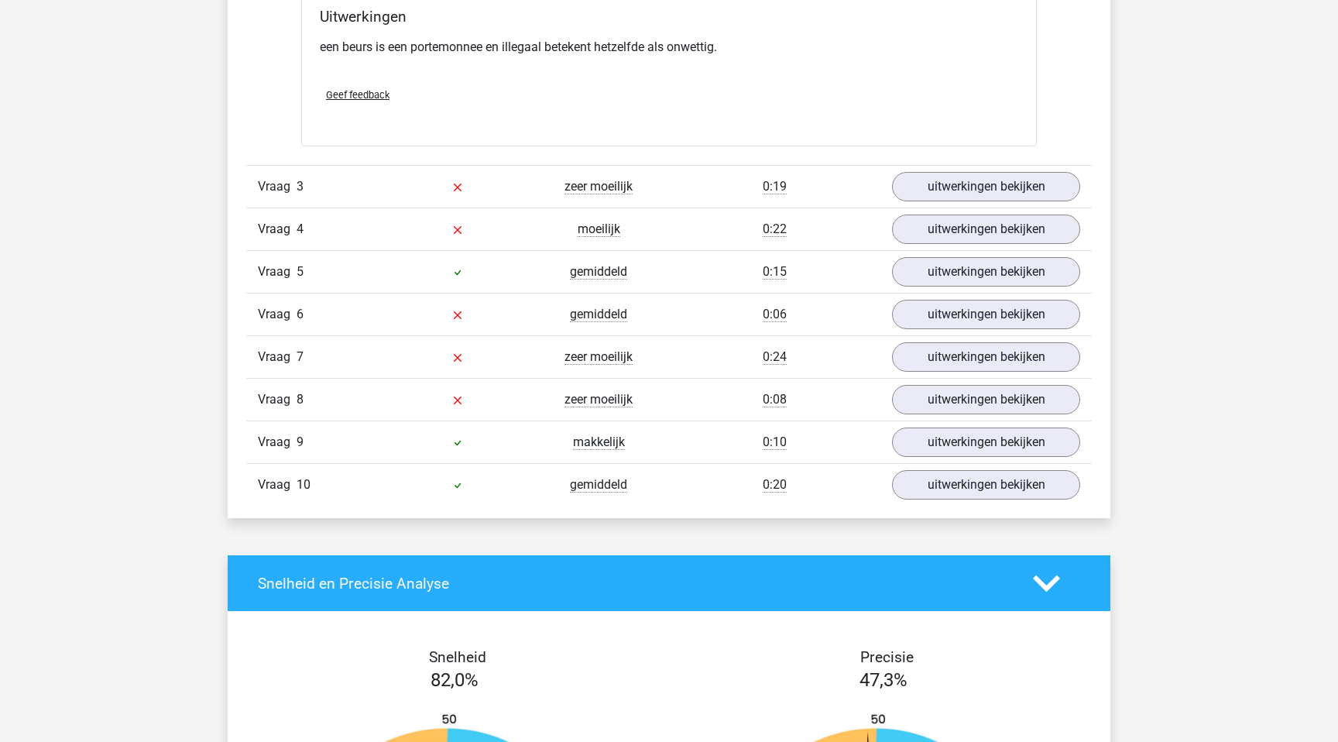
scroll to position [1647, 0]
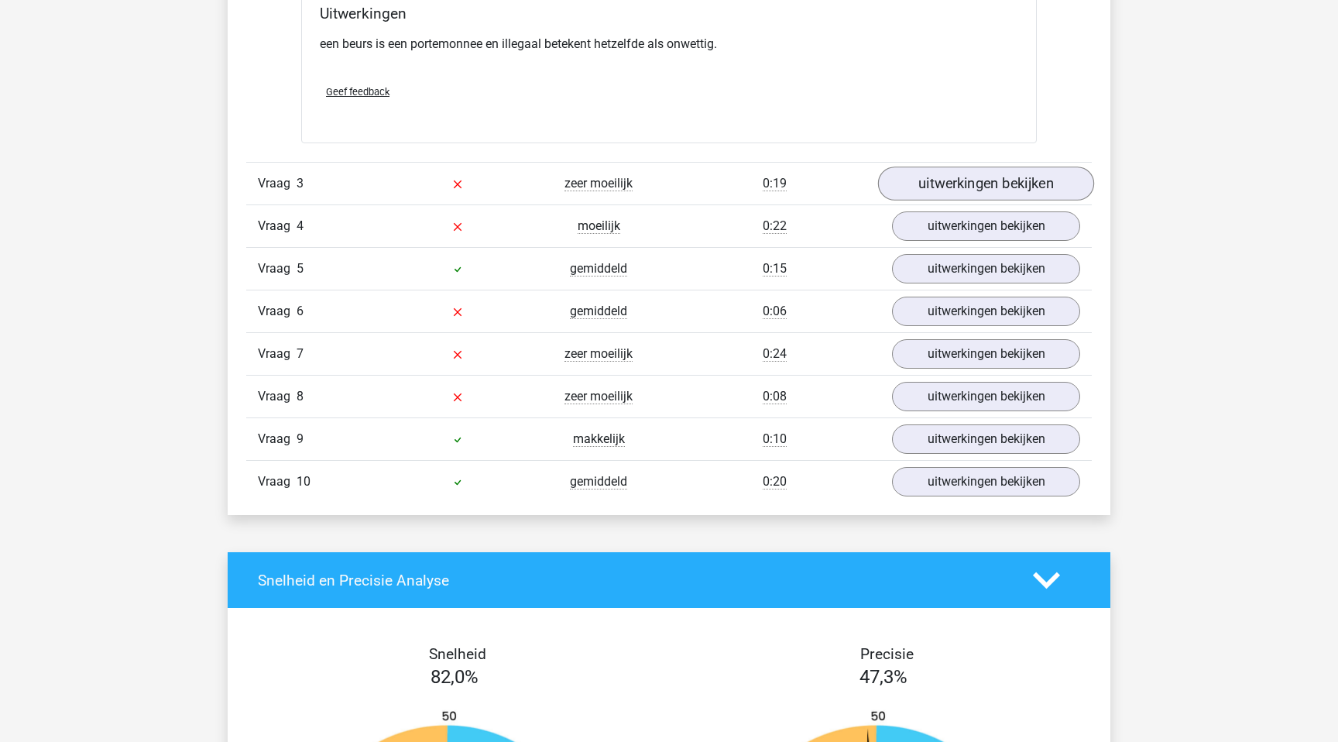
click at [1036, 187] on link "uitwerkingen bekijken" at bounding box center [986, 184] width 216 height 34
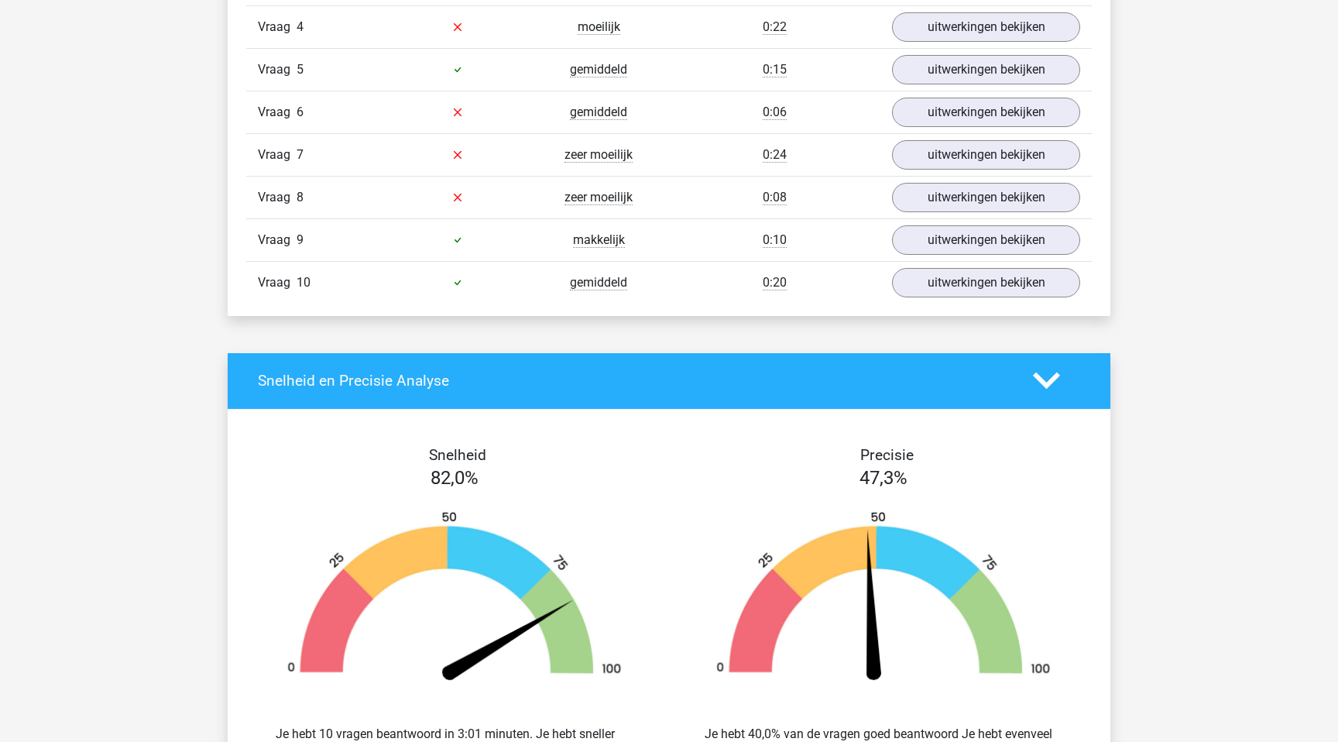
scroll to position [2656, 0]
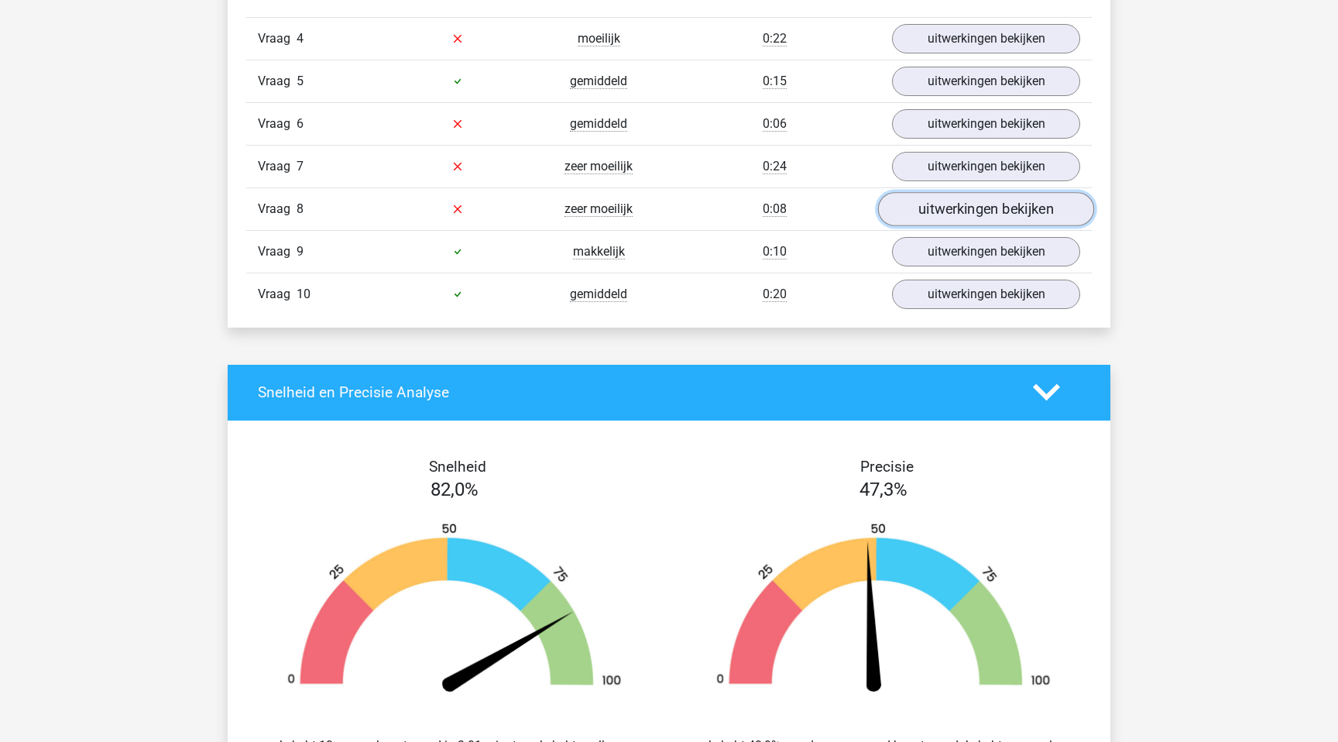
click at [1012, 204] on link "uitwerkingen bekijken" at bounding box center [986, 209] width 216 height 34
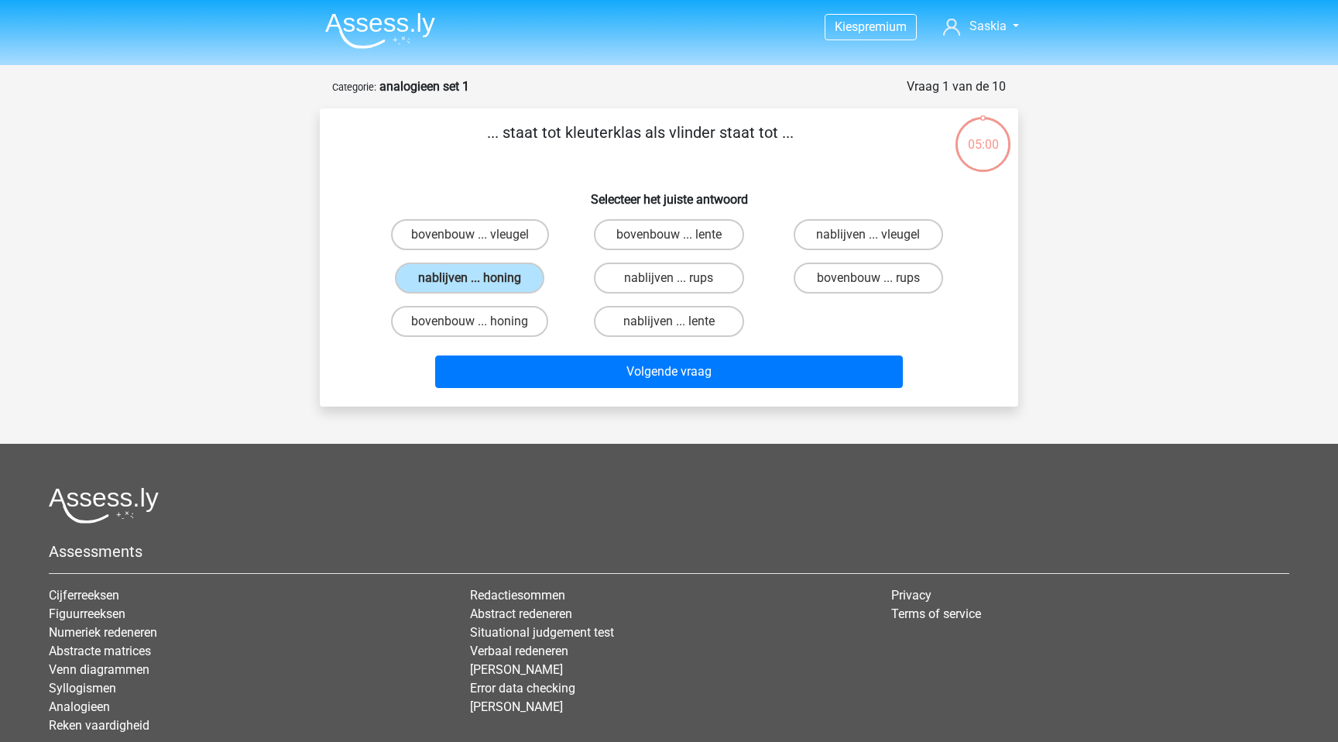
scroll to position [77, 0]
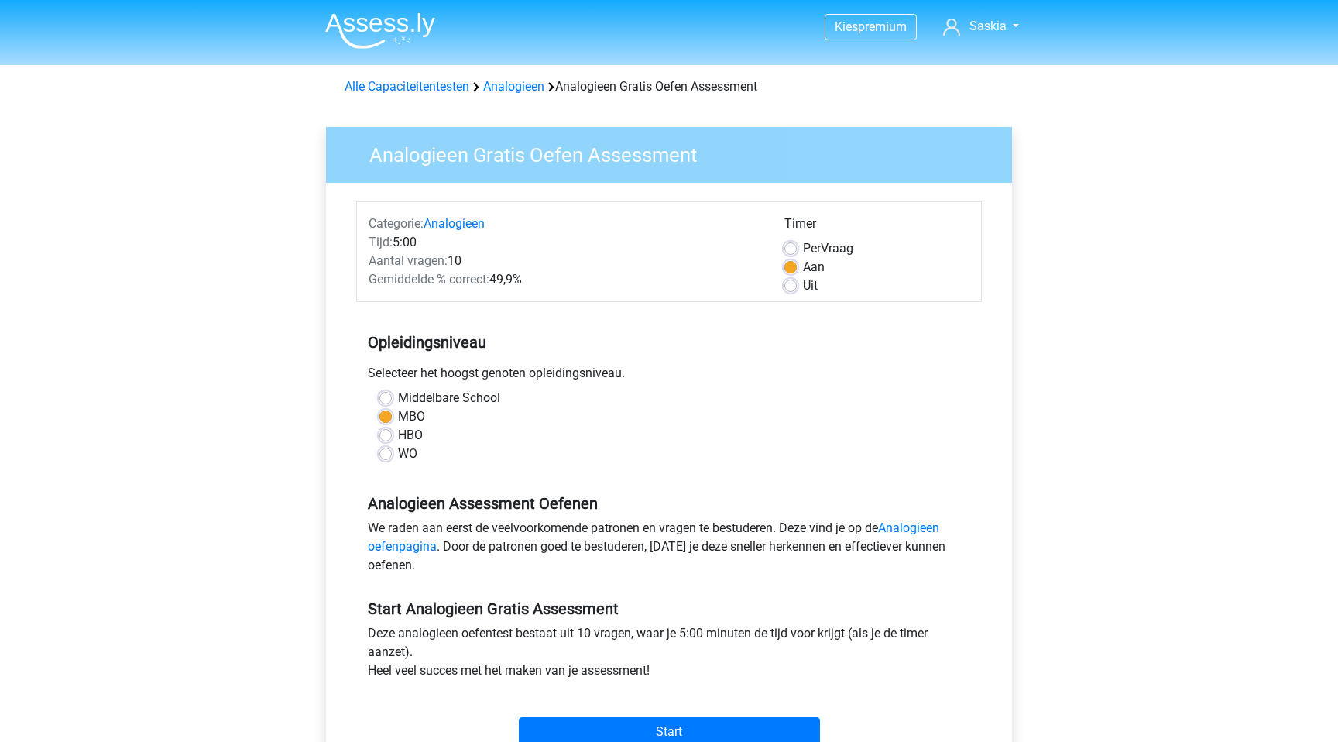
scroll to position [160, 0]
